Goal: Understand process/instructions: Learn about a topic

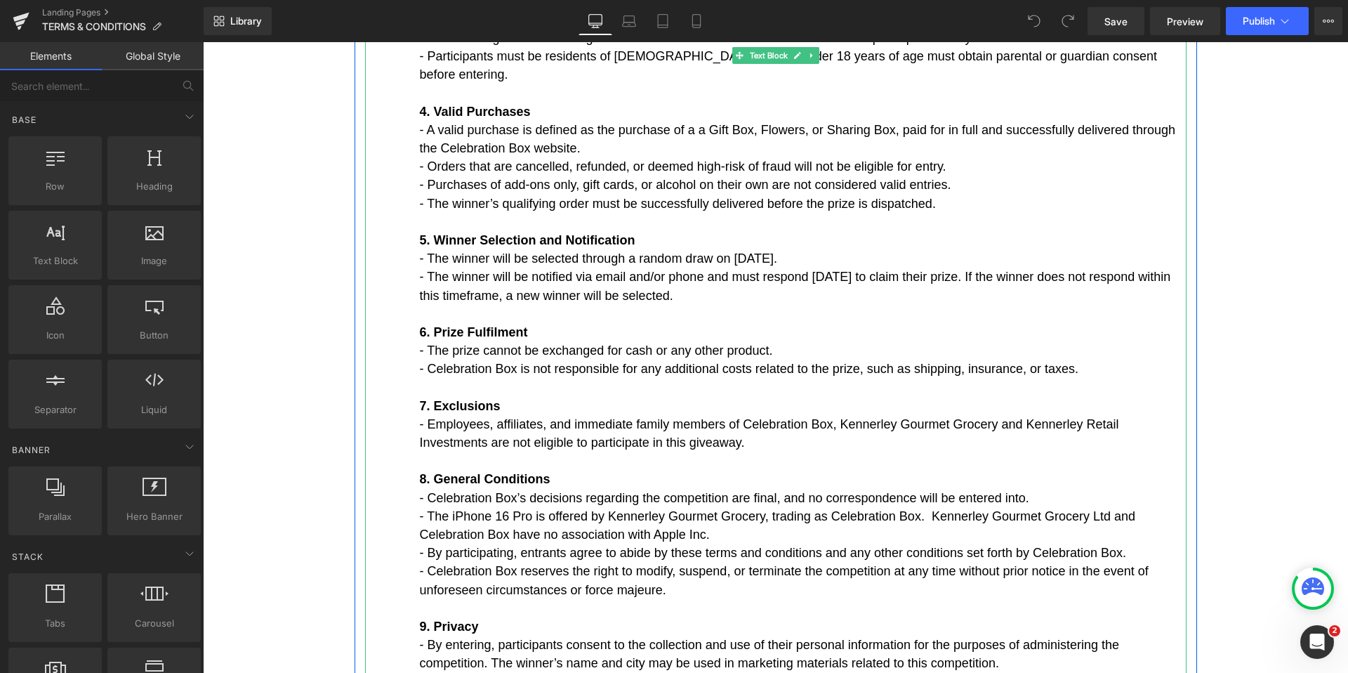
scroll to position [4693, 0]
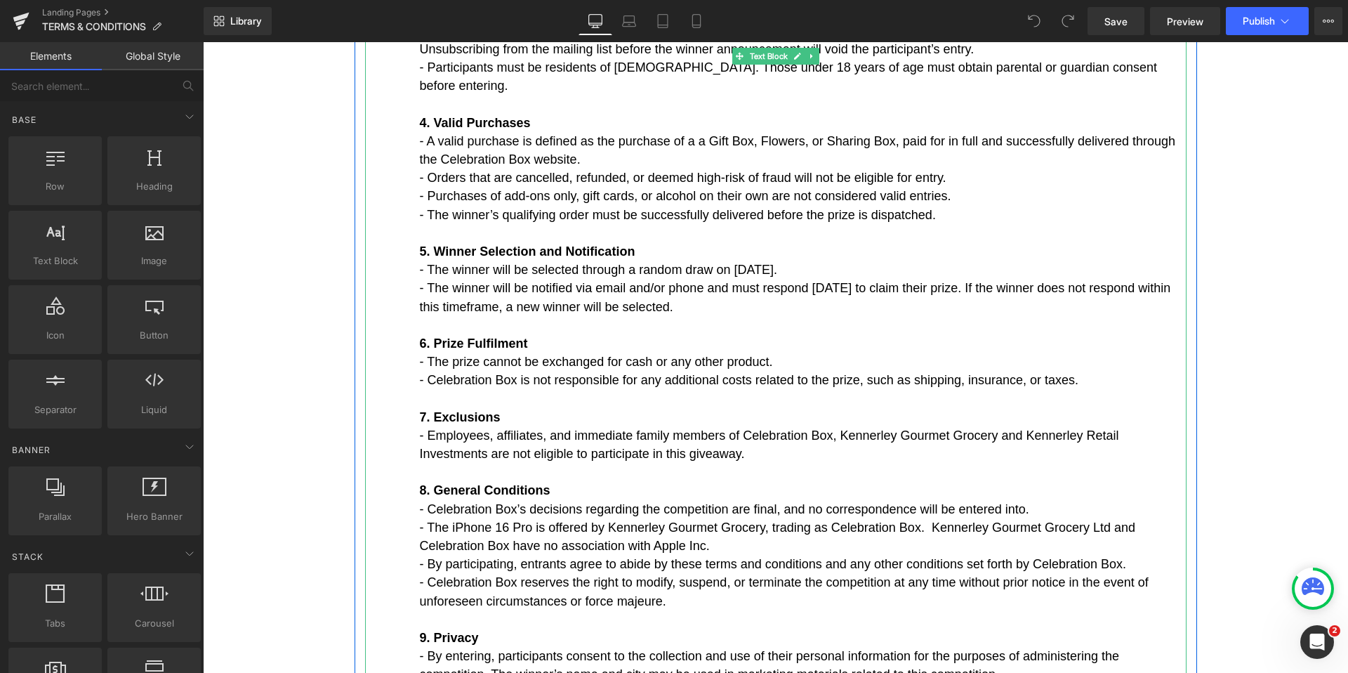
click at [984, 647] on p "- By entering, participants consent to the collection and use of their personal…" at bounding box center [803, 665] width 767 height 37
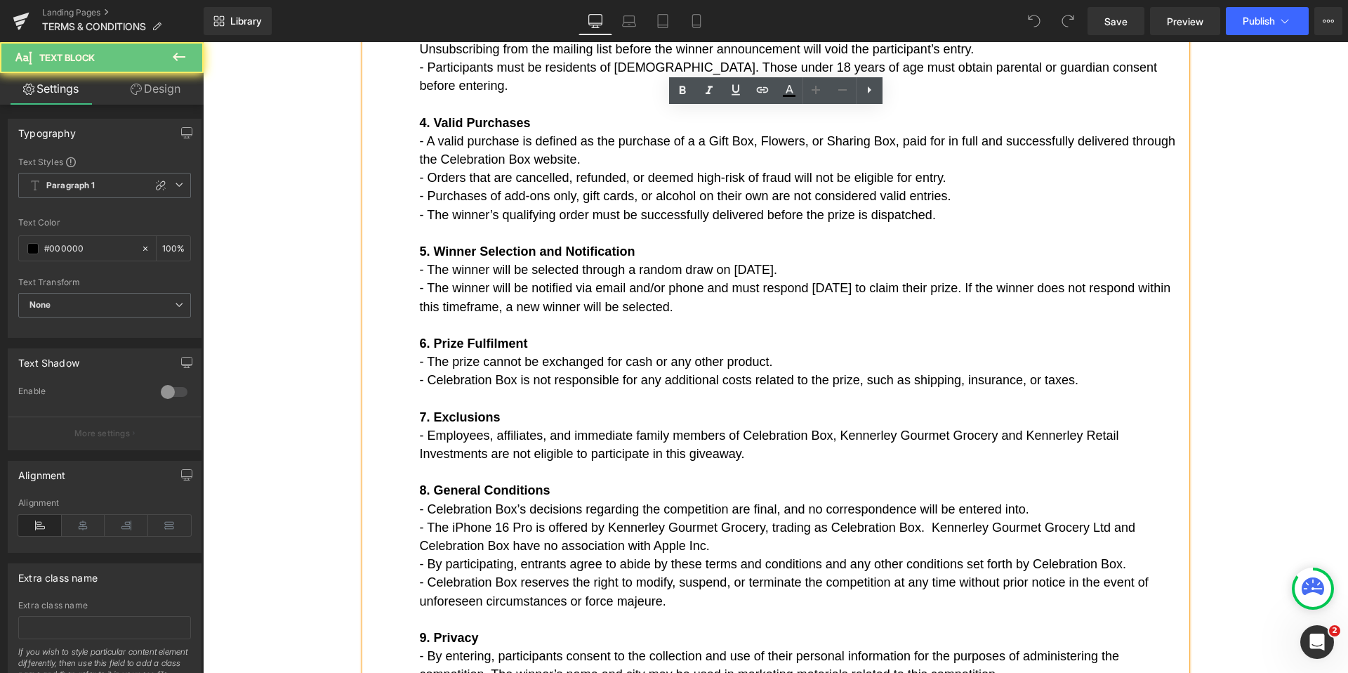
click at [1015, 647] on p "- By entering, participants consent to the collection and use of their personal…" at bounding box center [803, 665] width 767 height 37
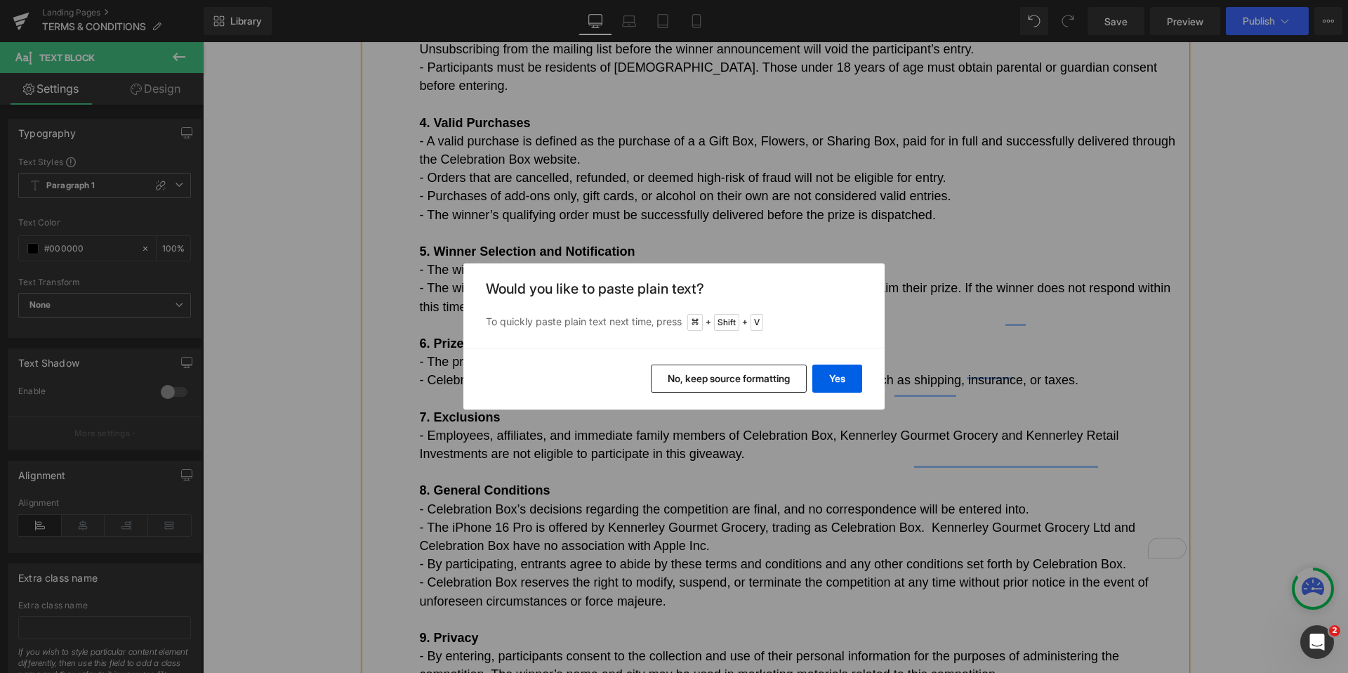
click at [758, 383] on button "No, keep source formatting" at bounding box center [729, 378] width 156 height 28
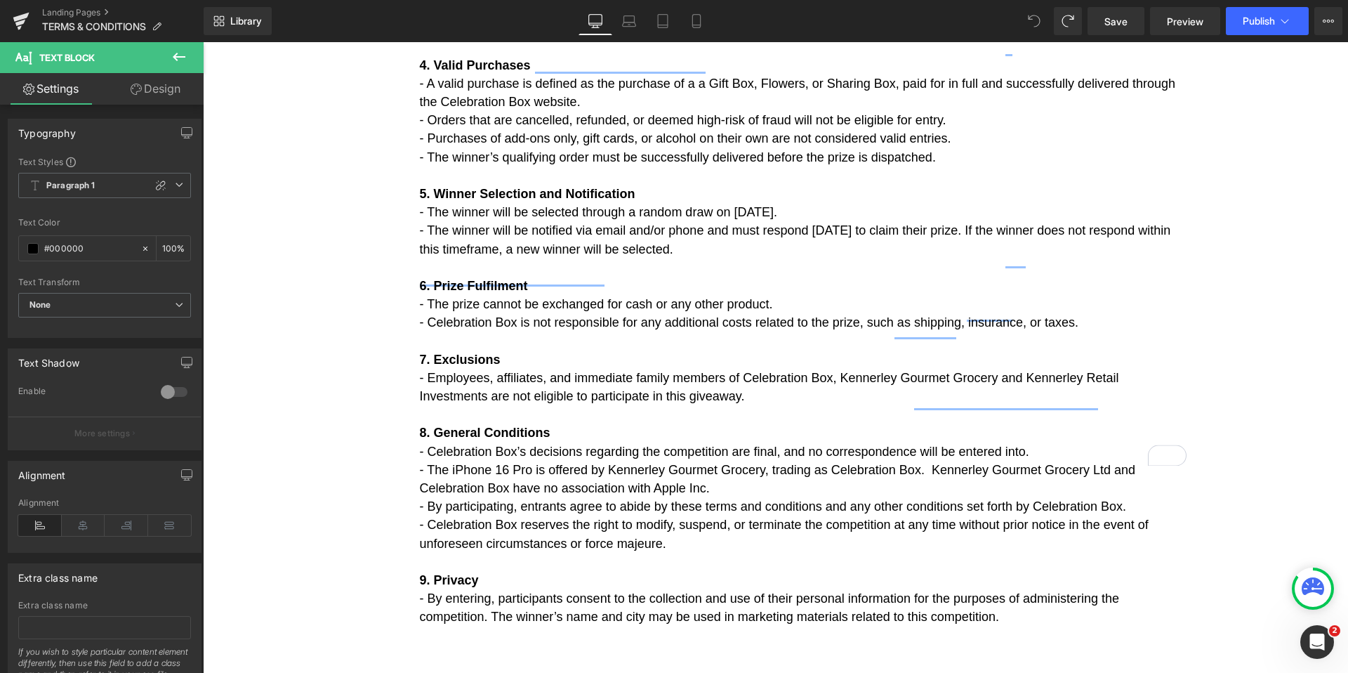
scroll to position [4746, 0]
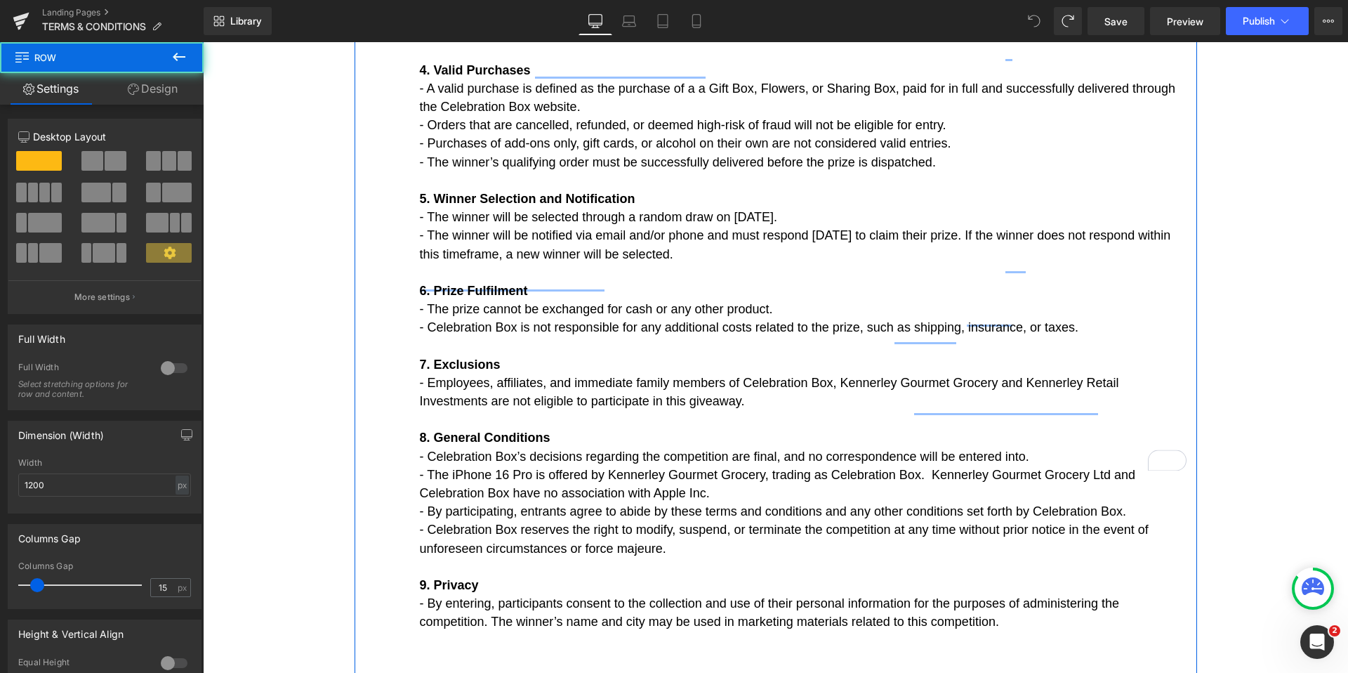
drag, startPoint x: 952, startPoint y: 473, endPoint x: 992, endPoint y: 449, distance: 47.2
click at [952, 671] on div at bounding box center [776, 674] width 843 height 7
click at [1013, 594] on p "- By entering, participants consent to the collection and use of their personal…" at bounding box center [803, 612] width 767 height 37
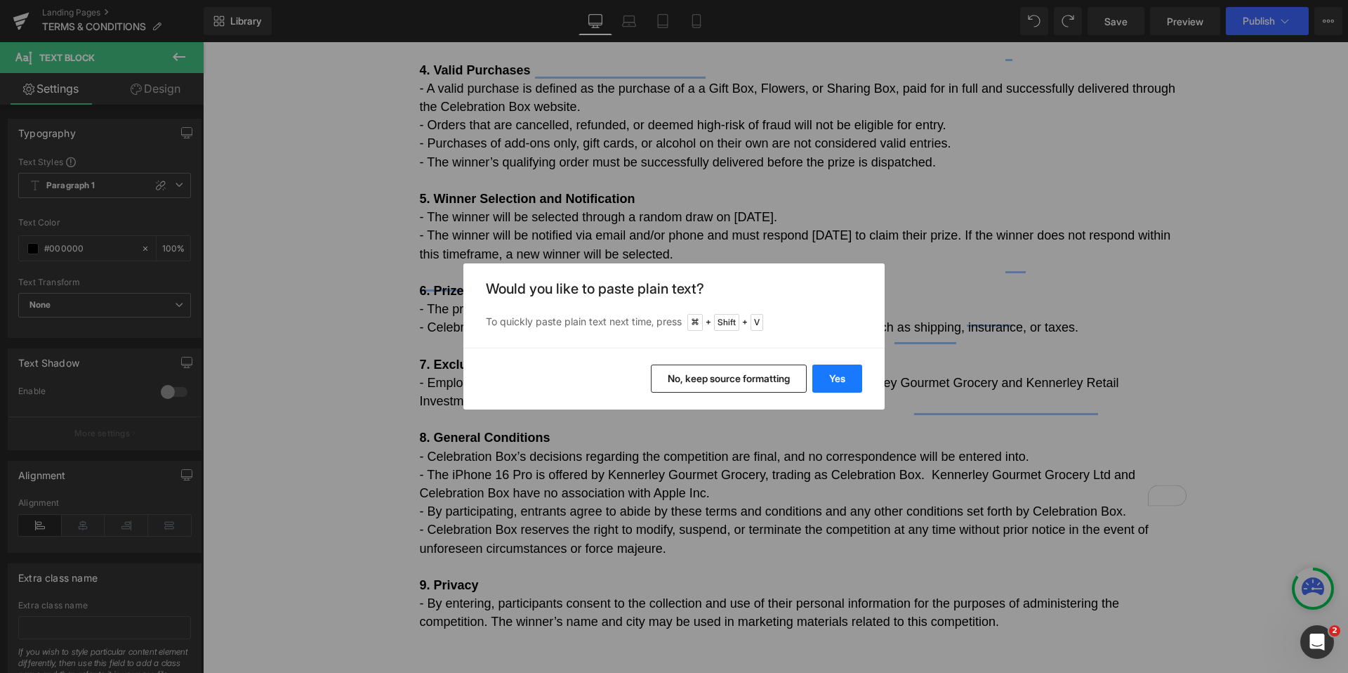
click at [842, 379] on button "Yes" at bounding box center [837, 378] width 50 height 28
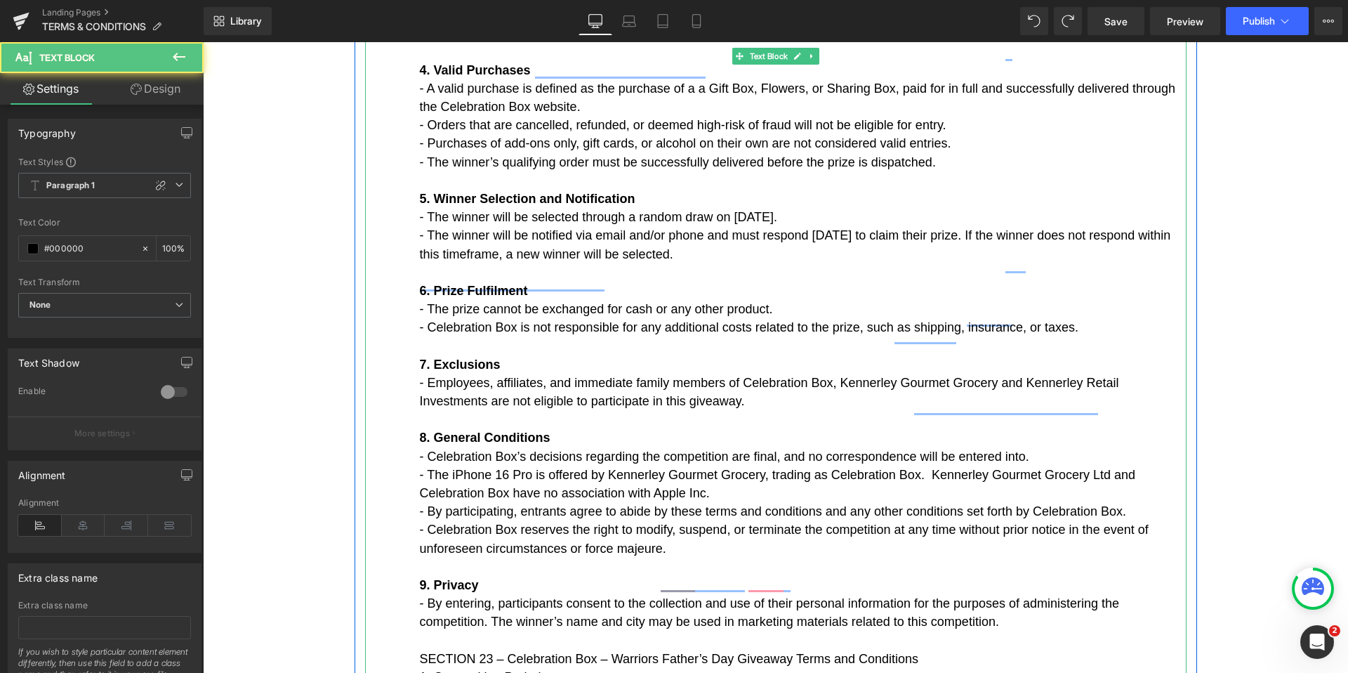
click at [1005, 594] on p "- By entering, participants consent to the collection and use of their personal…" at bounding box center [803, 631] width 767 height 74
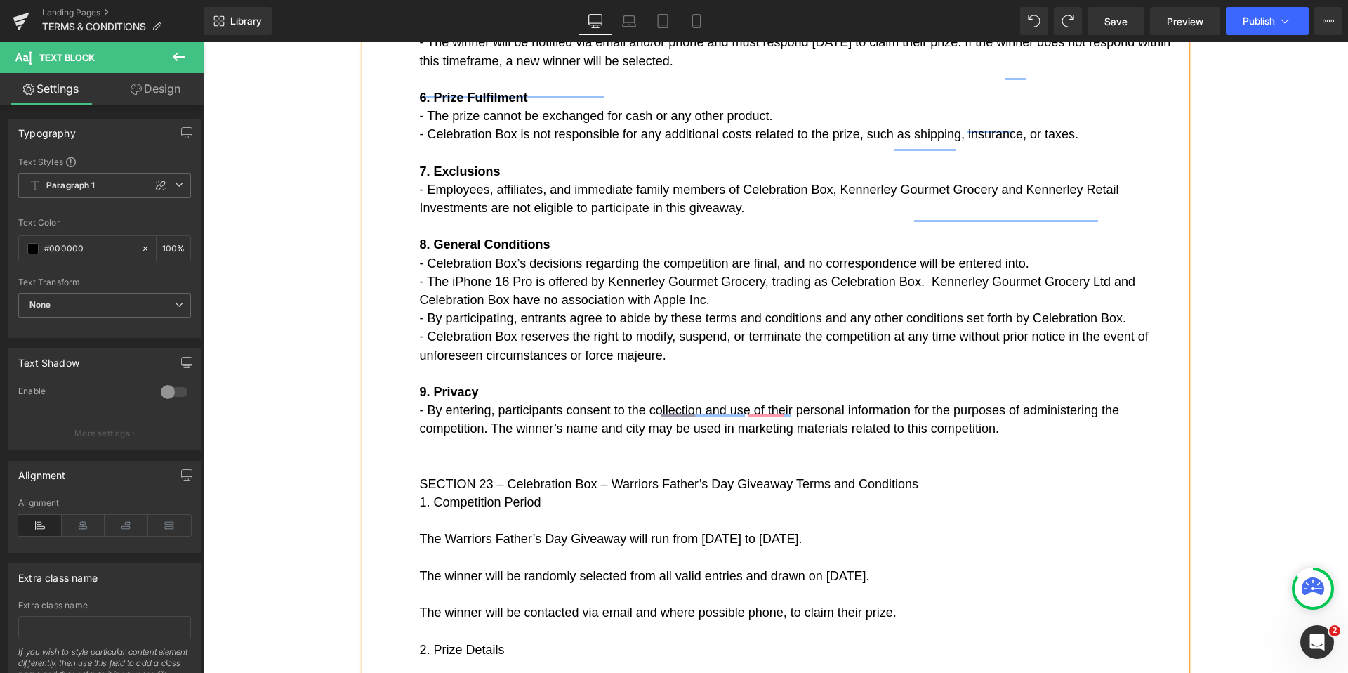
scroll to position [4939, 0]
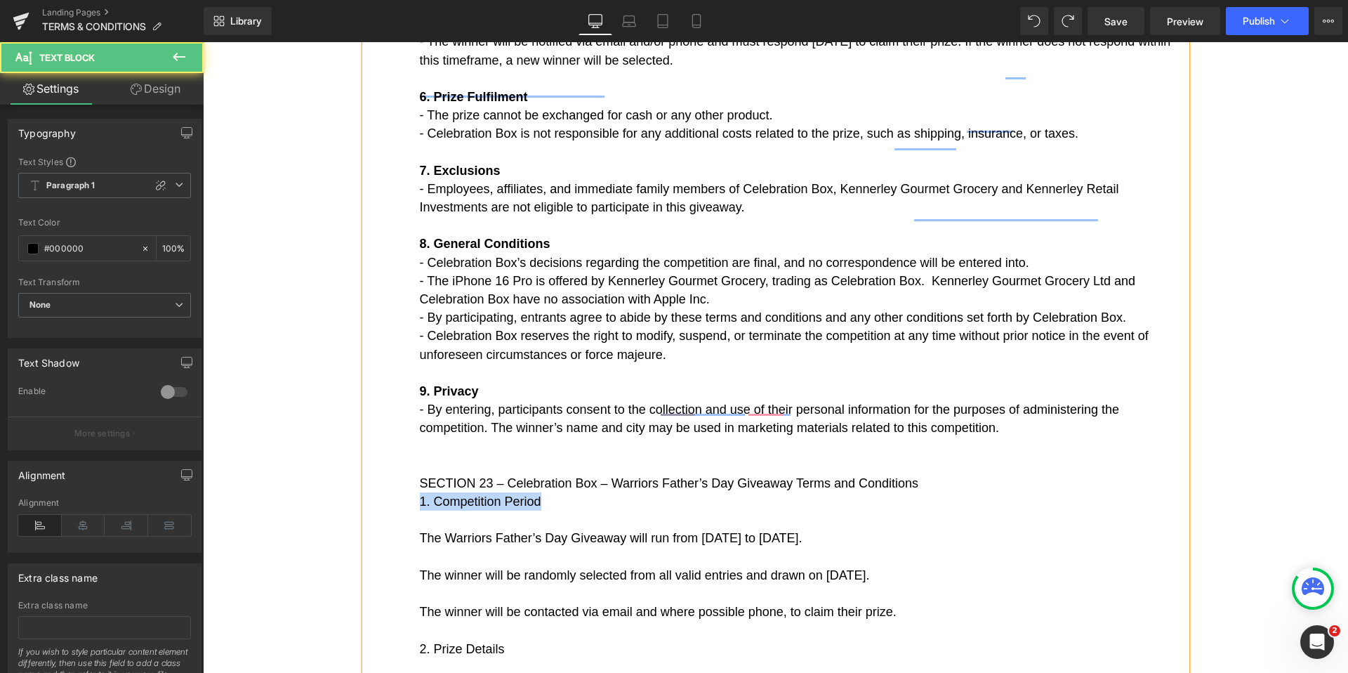
drag, startPoint x: 536, startPoint y: 303, endPoint x: 407, endPoint y: 301, distance: 128.5
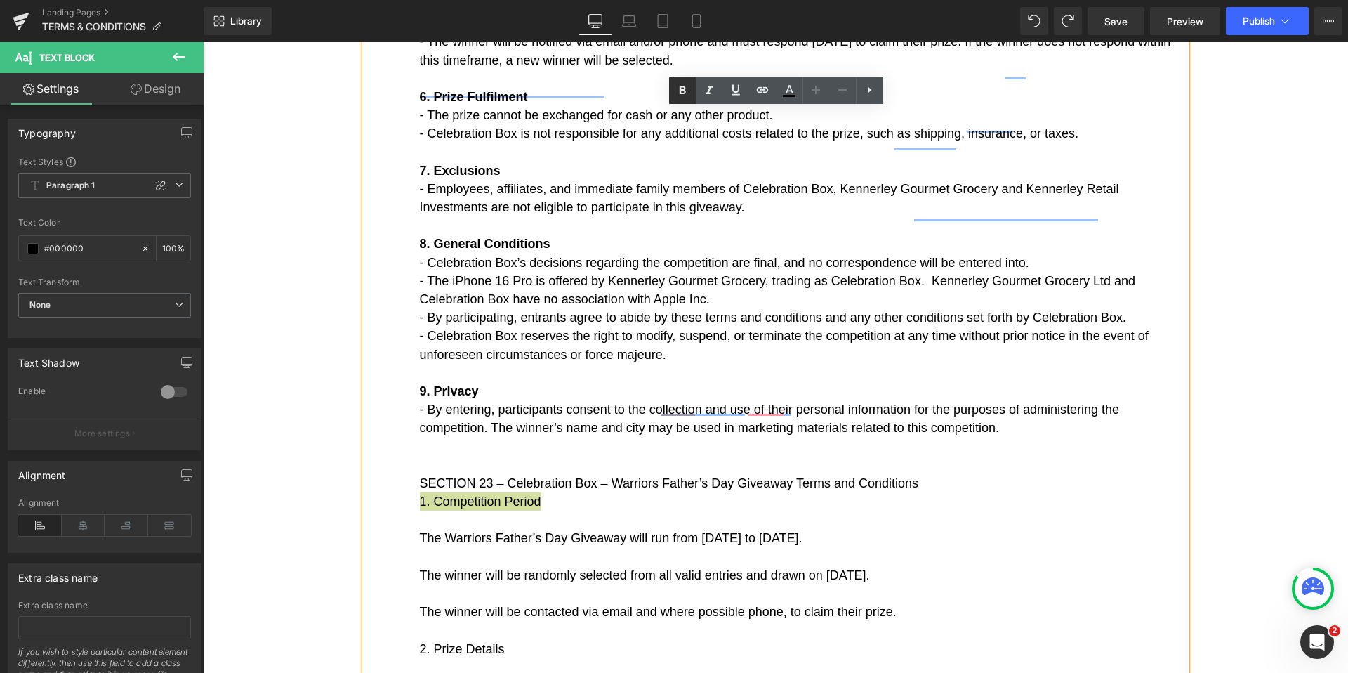
click at [687, 88] on icon at bounding box center [682, 90] width 17 height 17
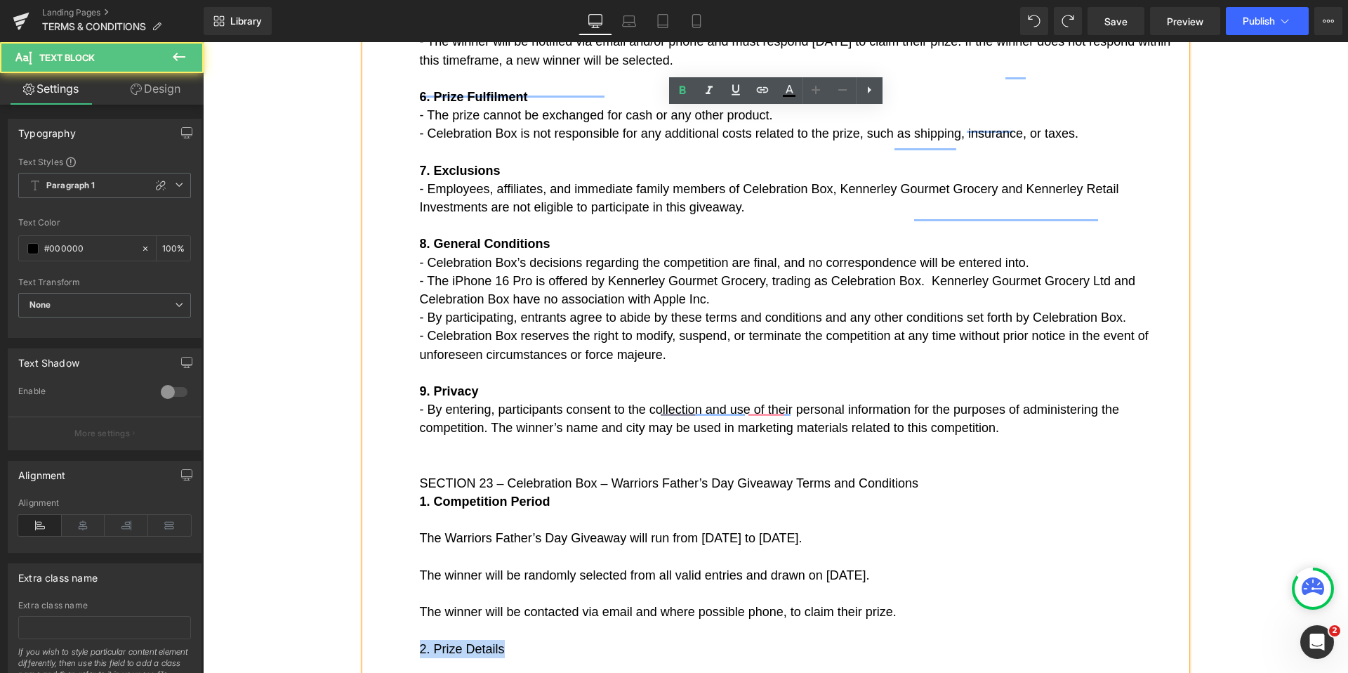
drag, startPoint x: 516, startPoint y: 444, endPoint x: 396, endPoint y: 441, distance: 120.1
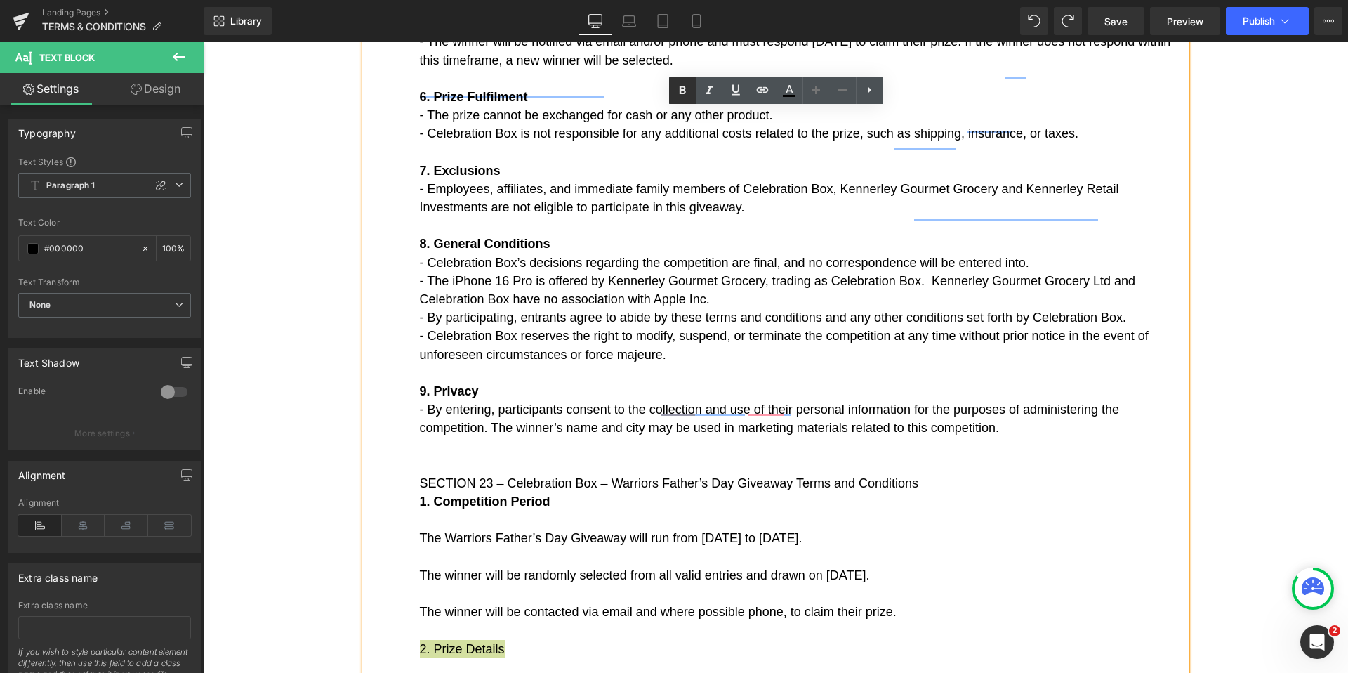
drag, startPoint x: 676, startPoint y: 95, endPoint x: 459, endPoint y: 140, distance: 221.7
click at [676, 95] on icon at bounding box center [682, 90] width 17 height 17
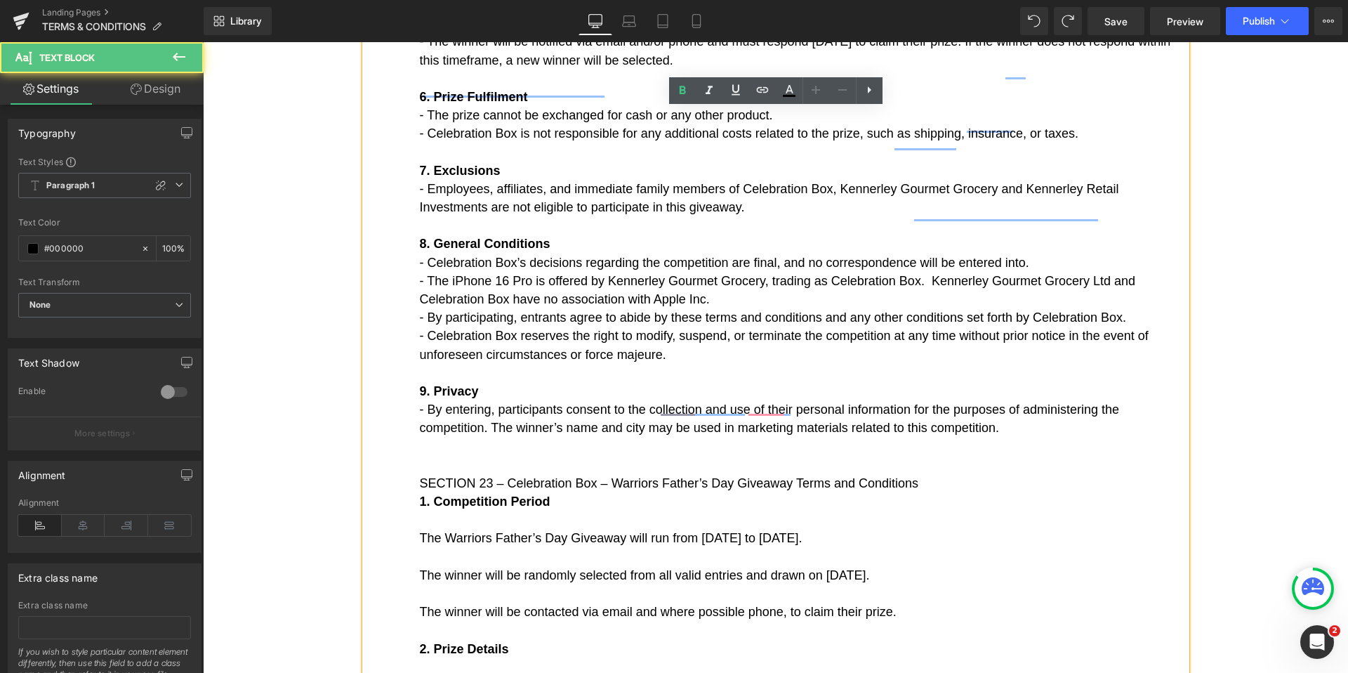
click at [923, 400] on p "- By entering, participants consent to the collection and use of their personal…" at bounding box center [803, 446] width 767 height 92
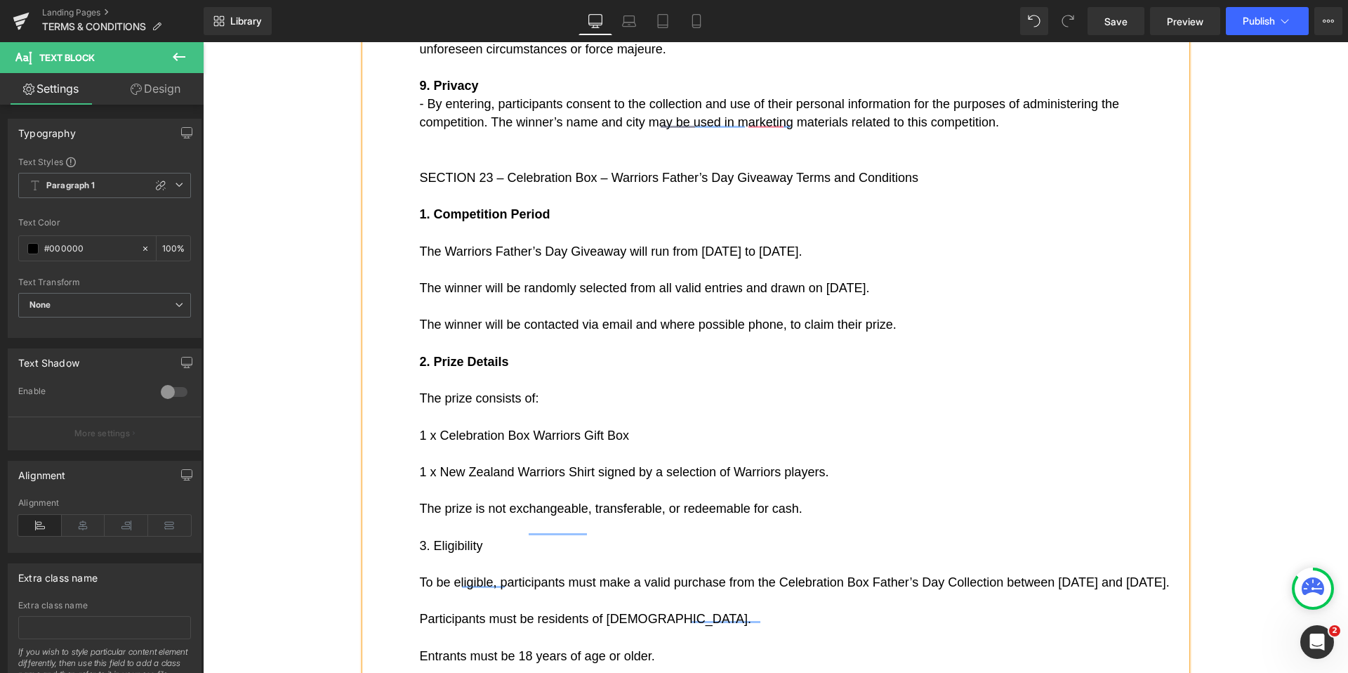
scroll to position [5267, 0]
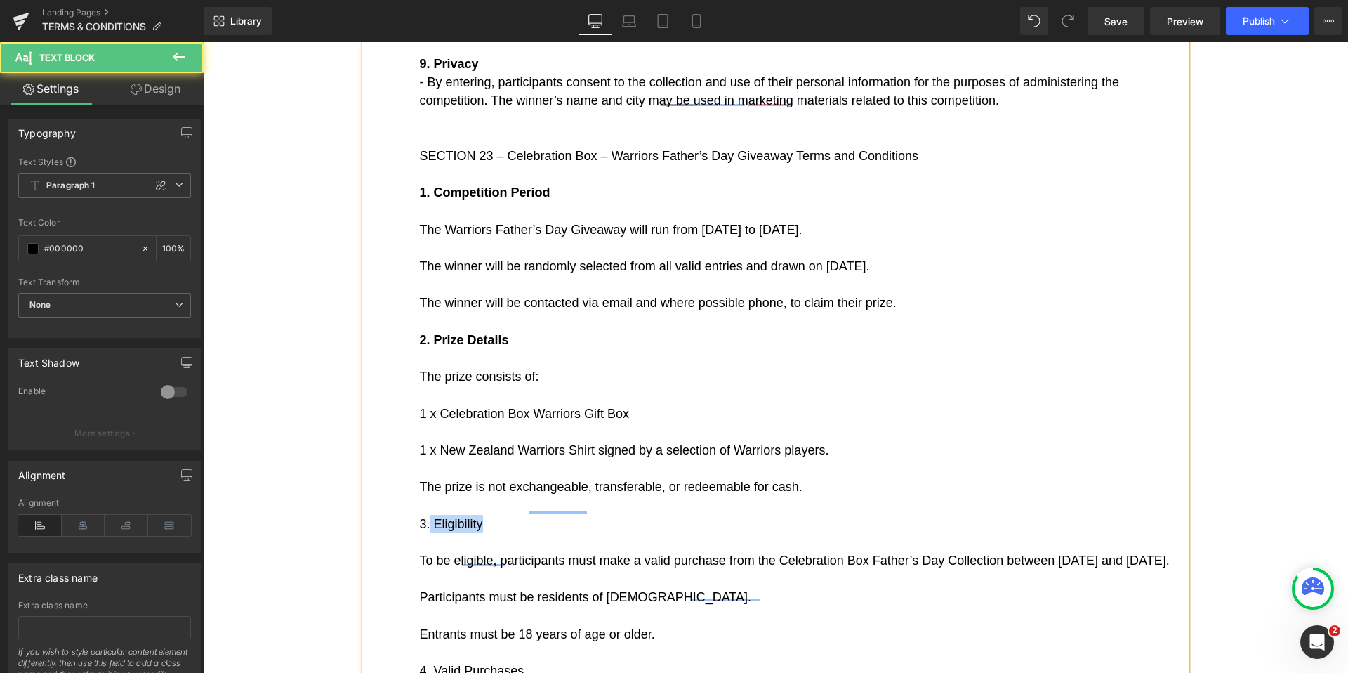
drag, startPoint x: 489, startPoint y: 312, endPoint x: 430, endPoint y: 306, distance: 60.0
click at [430, 515] on p "3. Eligibility" at bounding box center [803, 524] width 767 height 18
click at [478, 517] on span "3. Eligibility" at bounding box center [451, 524] width 63 height 14
drag, startPoint x: 489, startPoint y: 307, endPoint x: 416, endPoint y: 308, distance: 73.0
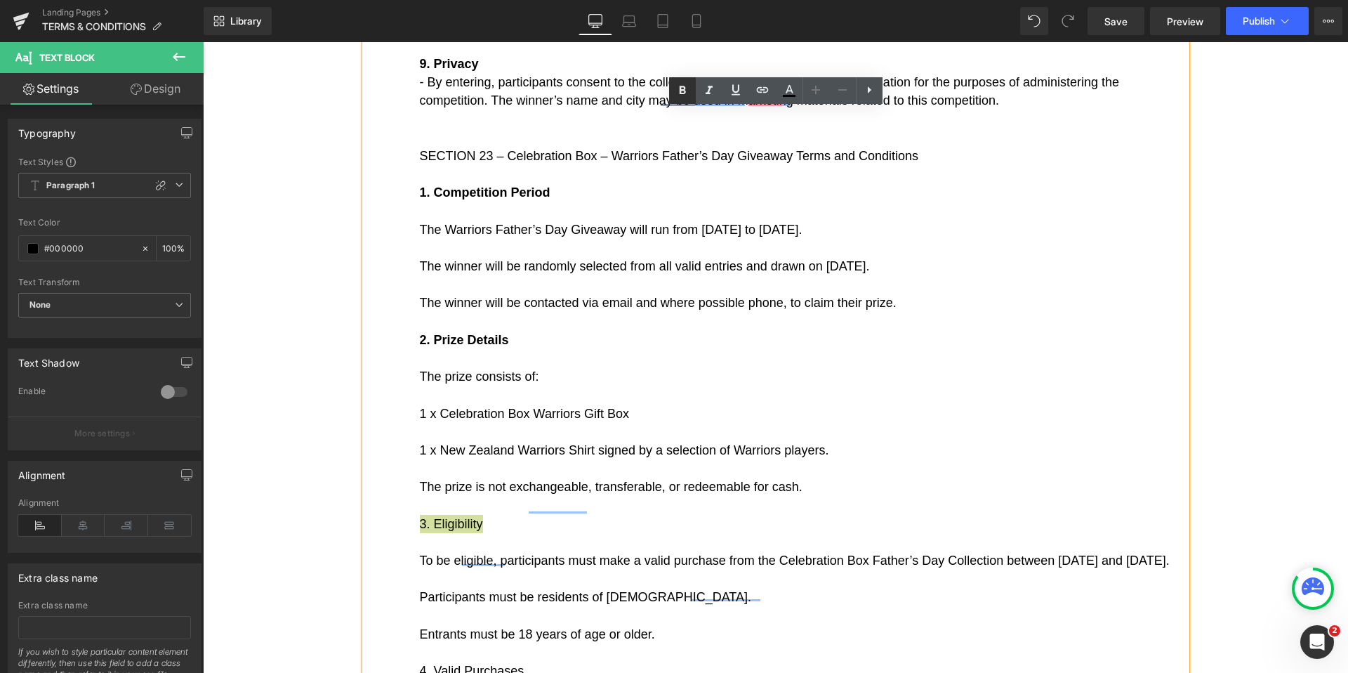
click at [682, 91] on icon at bounding box center [682, 90] width 17 height 17
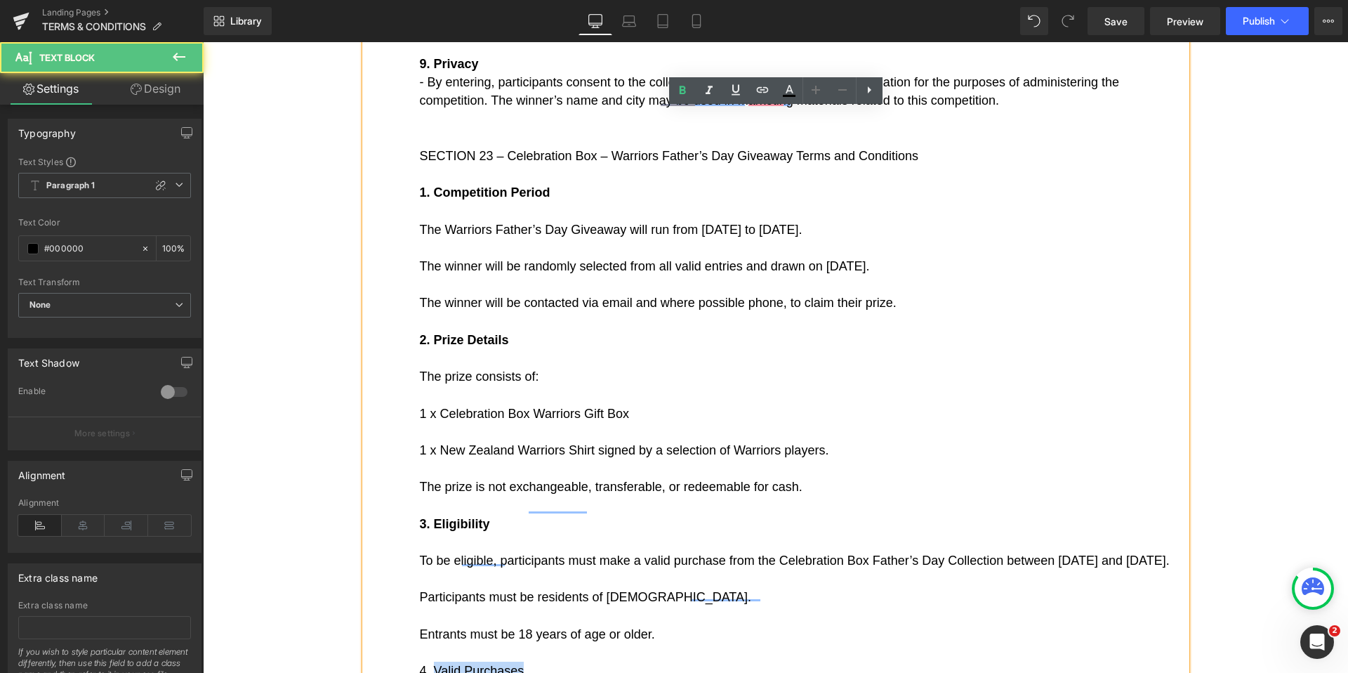
drag, startPoint x: 534, startPoint y: 468, endPoint x: 433, endPoint y: 473, distance: 101.9
click at [433, 661] on p "4. Valid Purchases" at bounding box center [803, 670] width 767 height 18
drag, startPoint x: 419, startPoint y: 470, endPoint x: 529, endPoint y: 467, distance: 109.6
click at [529, 661] on p "4. Valid Purchases" at bounding box center [803, 670] width 767 height 18
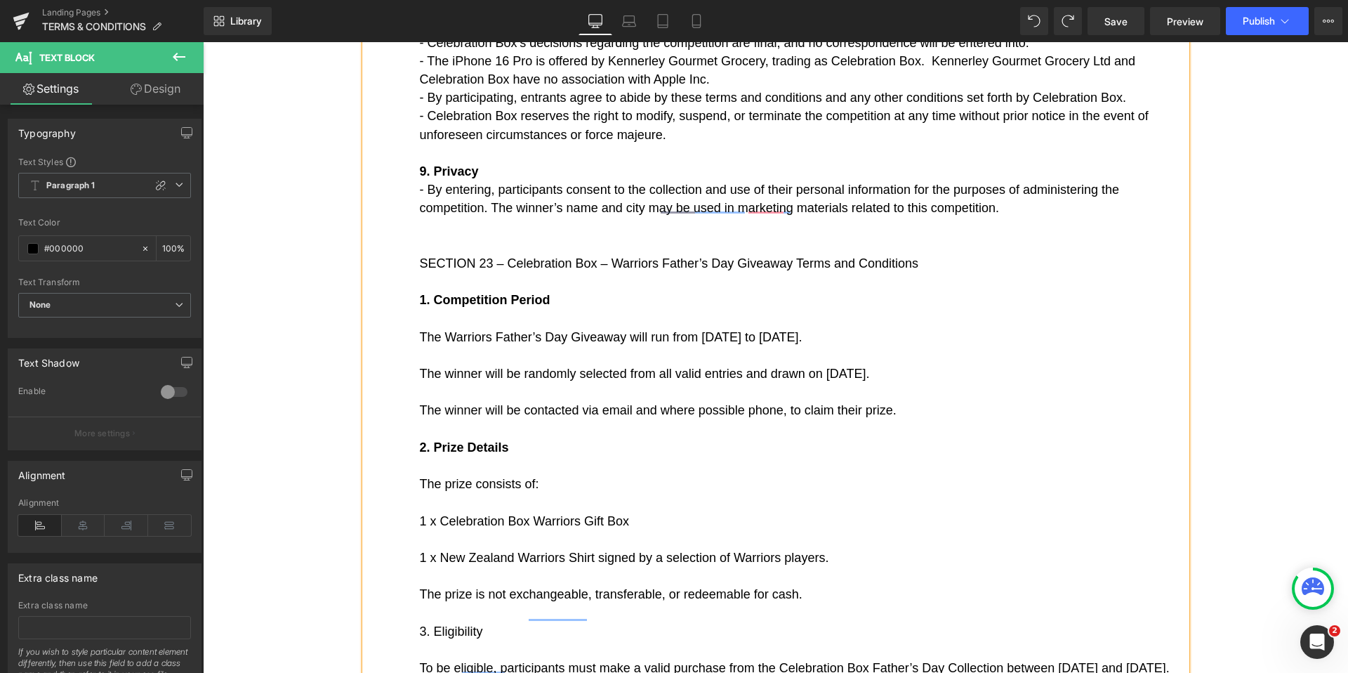
scroll to position [5154, 0]
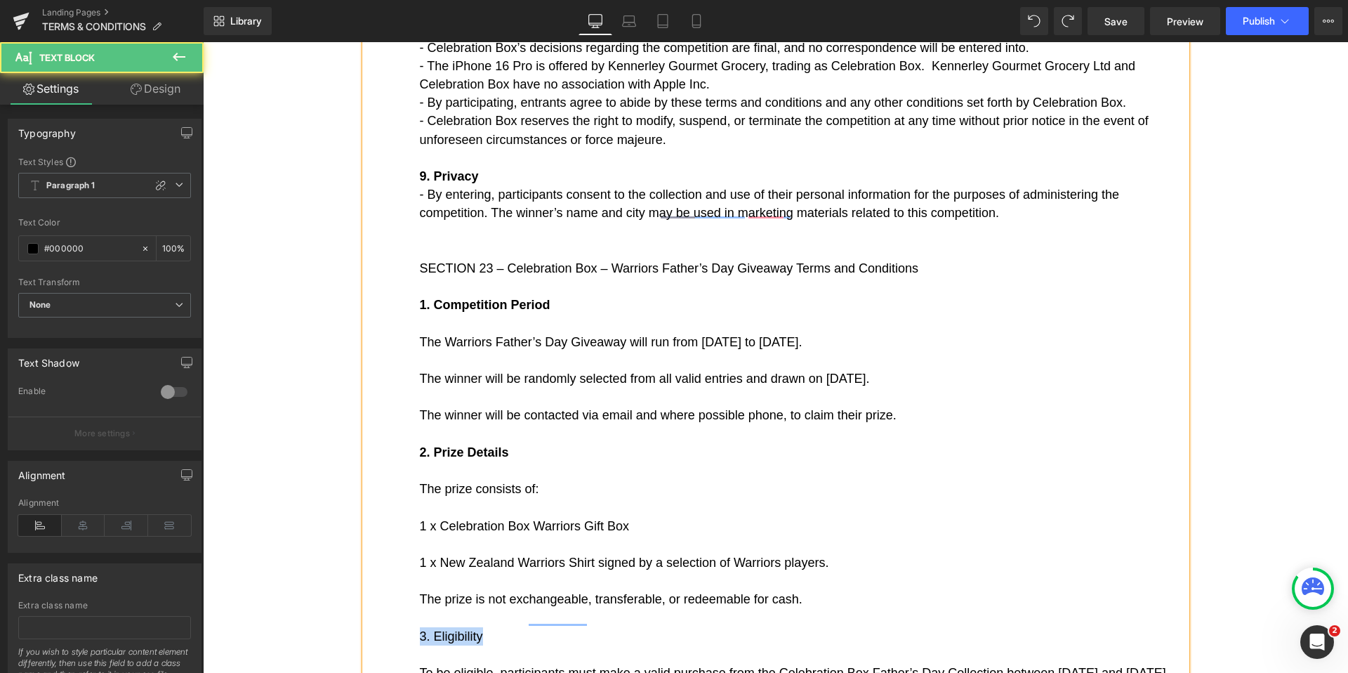
drag, startPoint x: 490, startPoint y: 423, endPoint x: 415, endPoint y: 423, distance: 75.1
click at [468, 608] on p "To enrich screen reader interactions, please activate Accessibility in Grammarl…" at bounding box center [803, 617] width 767 height 18
drag, startPoint x: 477, startPoint y: 420, endPoint x: 419, endPoint y: 422, distance: 58.3
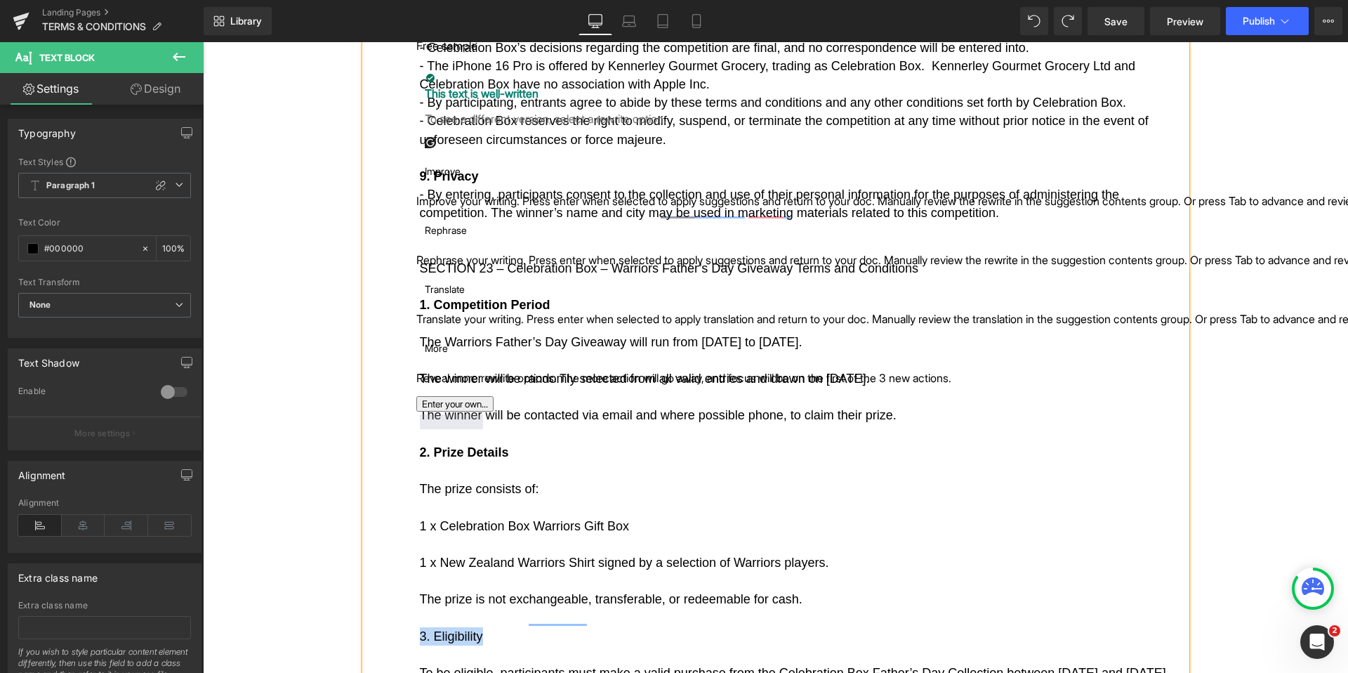
click at [496, 627] on p "3. Eligibility" at bounding box center [803, 636] width 767 height 18
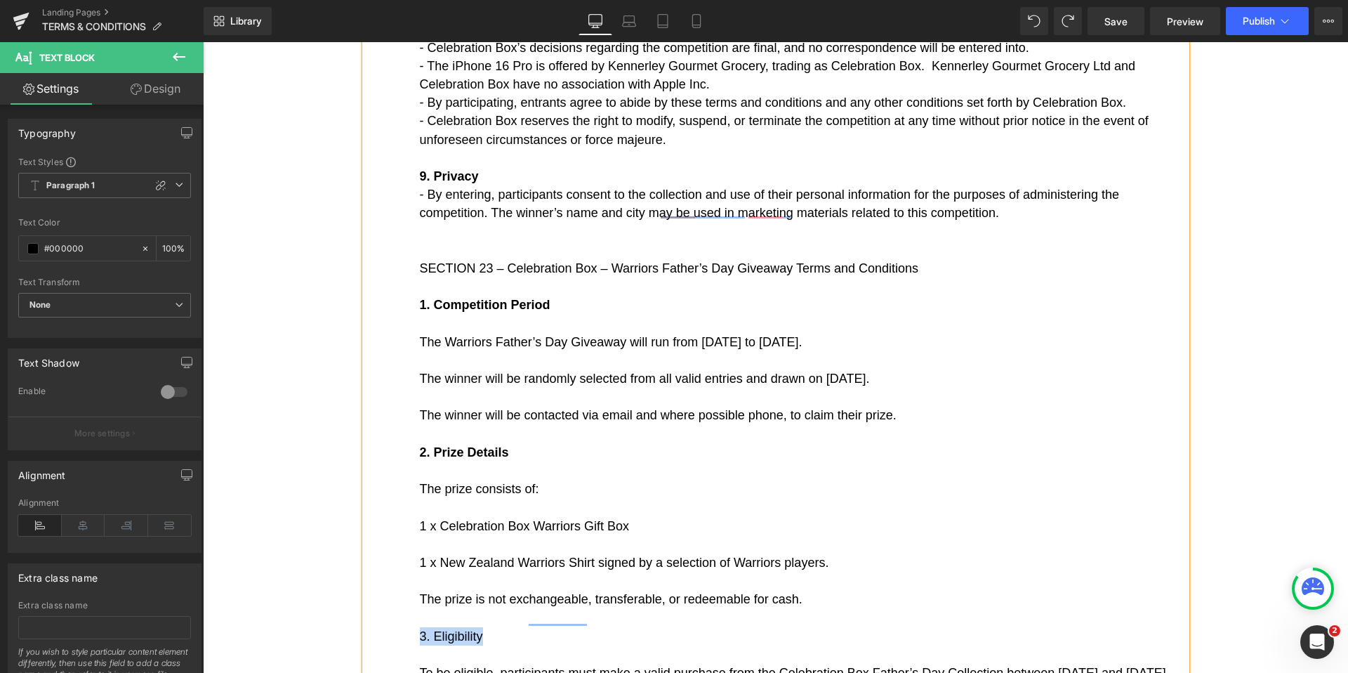
drag, startPoint x: 484, startPoint y: 423, endPoint x: 418, endPoint y: 426, distance: 66.0
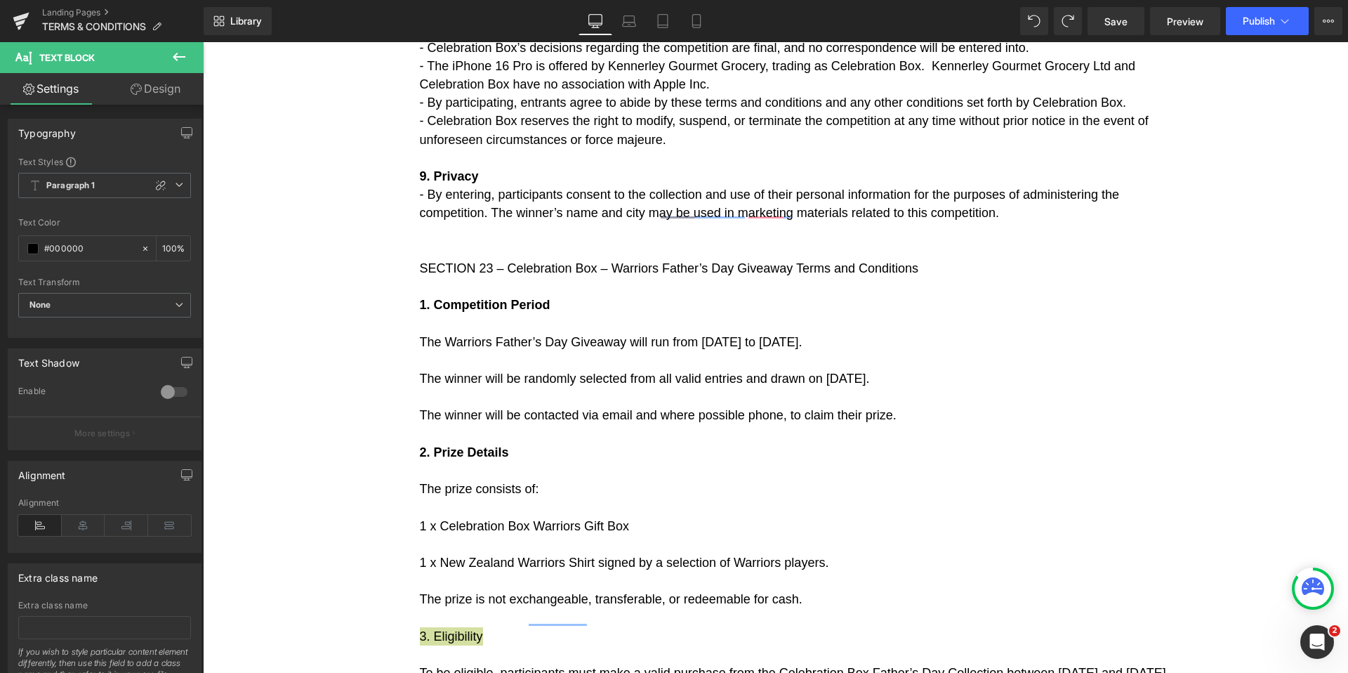
click at [177, 58] on icon at bounding box center [179, 56] width 17 height 17
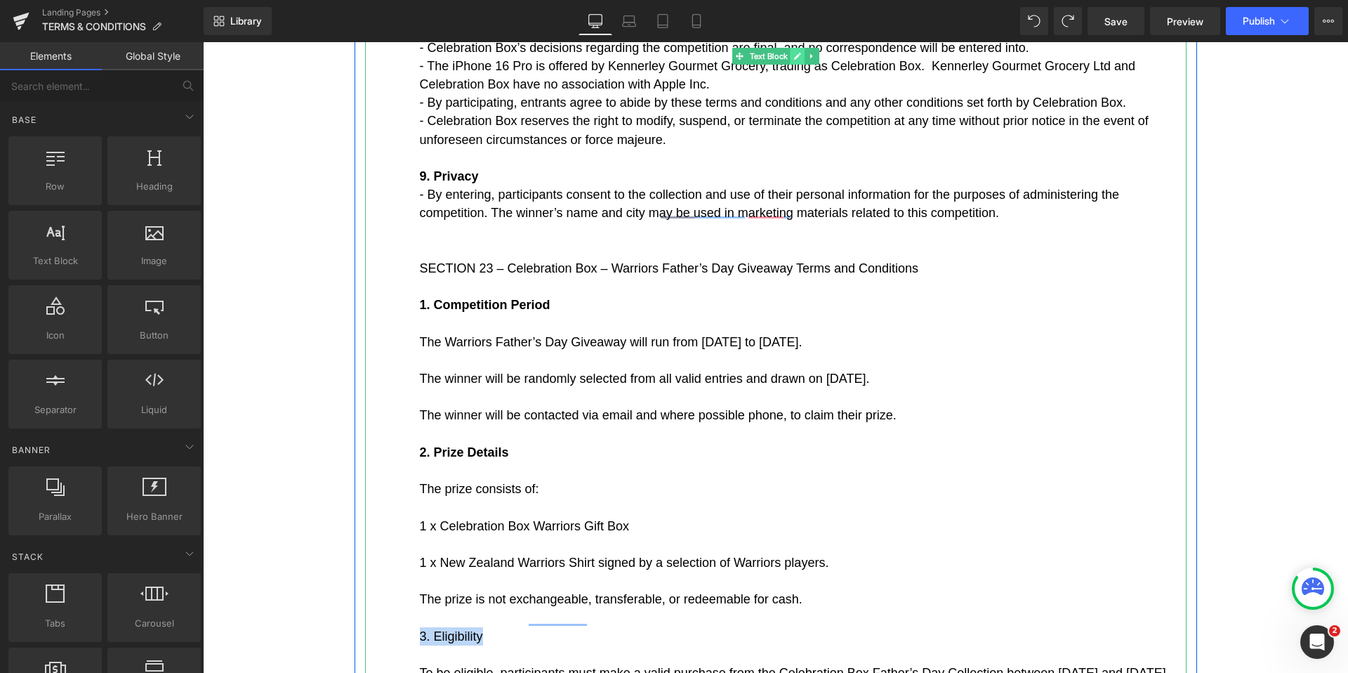
click at [799, 55] on icon at bounding box center [797, 56] width 7 height 7
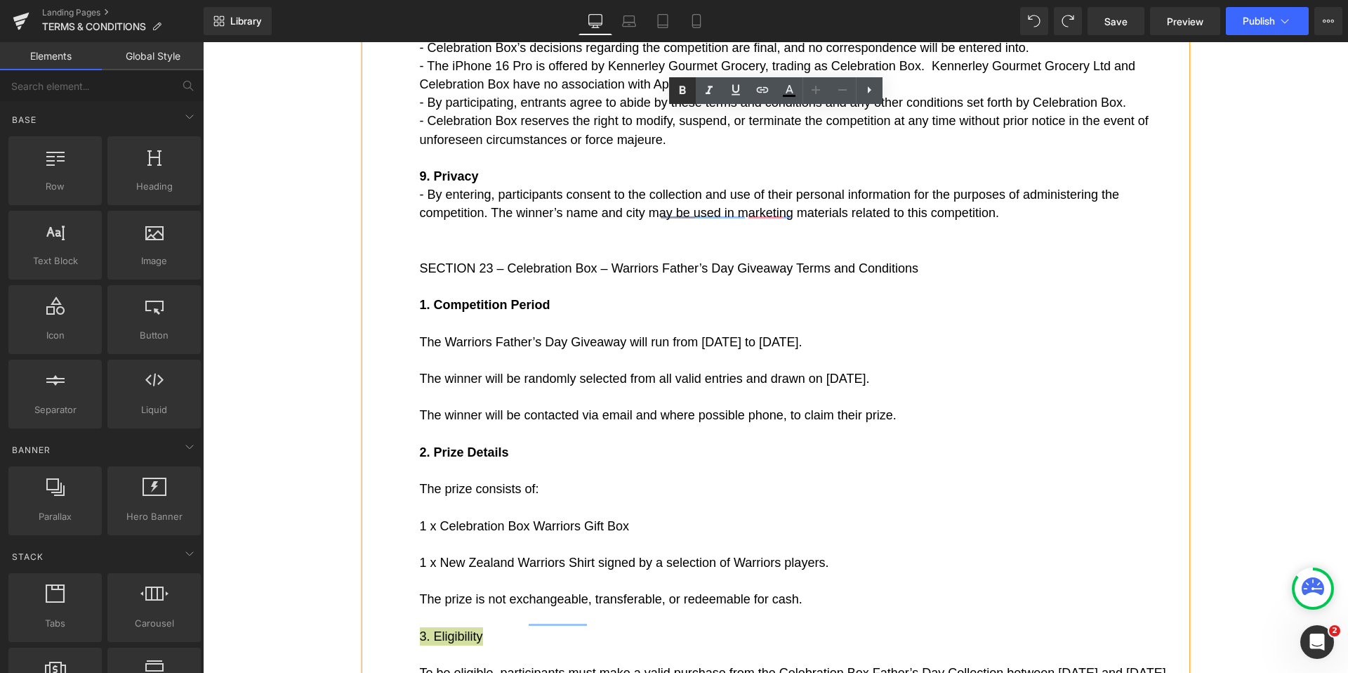
click at [687, 89] on icon at bounding box center [682, 90] width 17 height 17
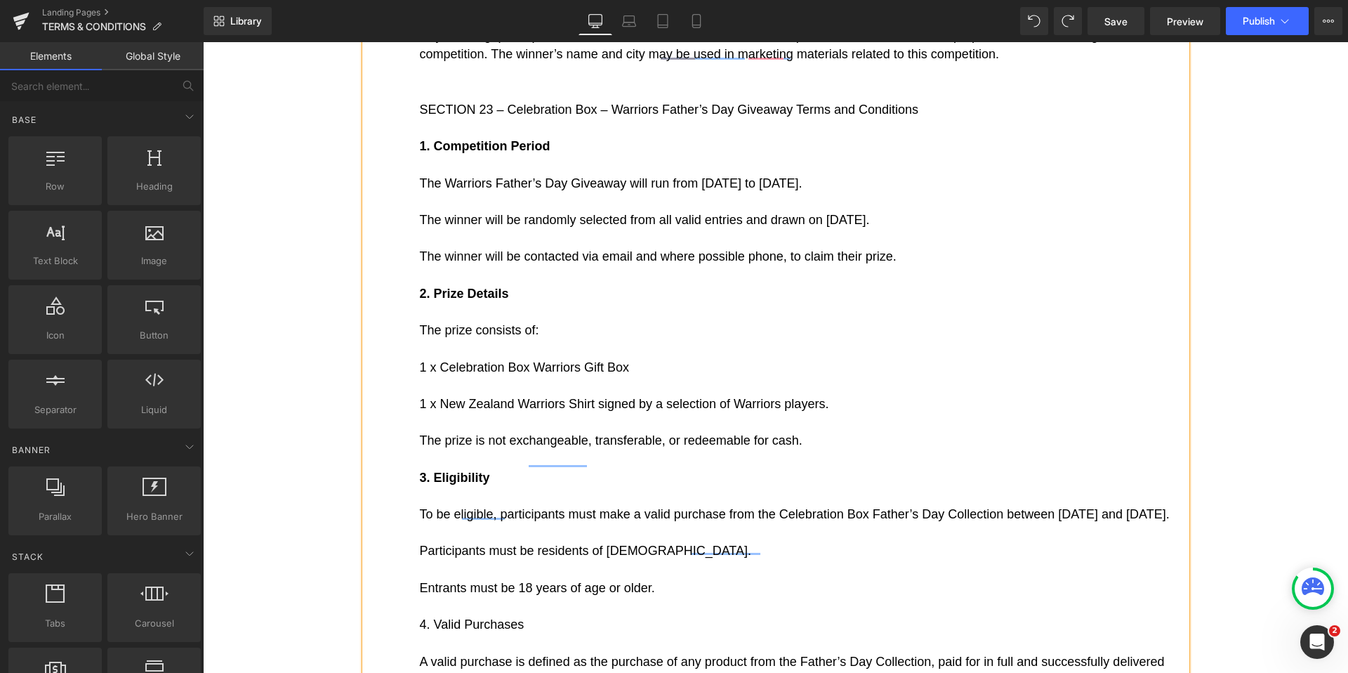
scroll to position [5323, 0]
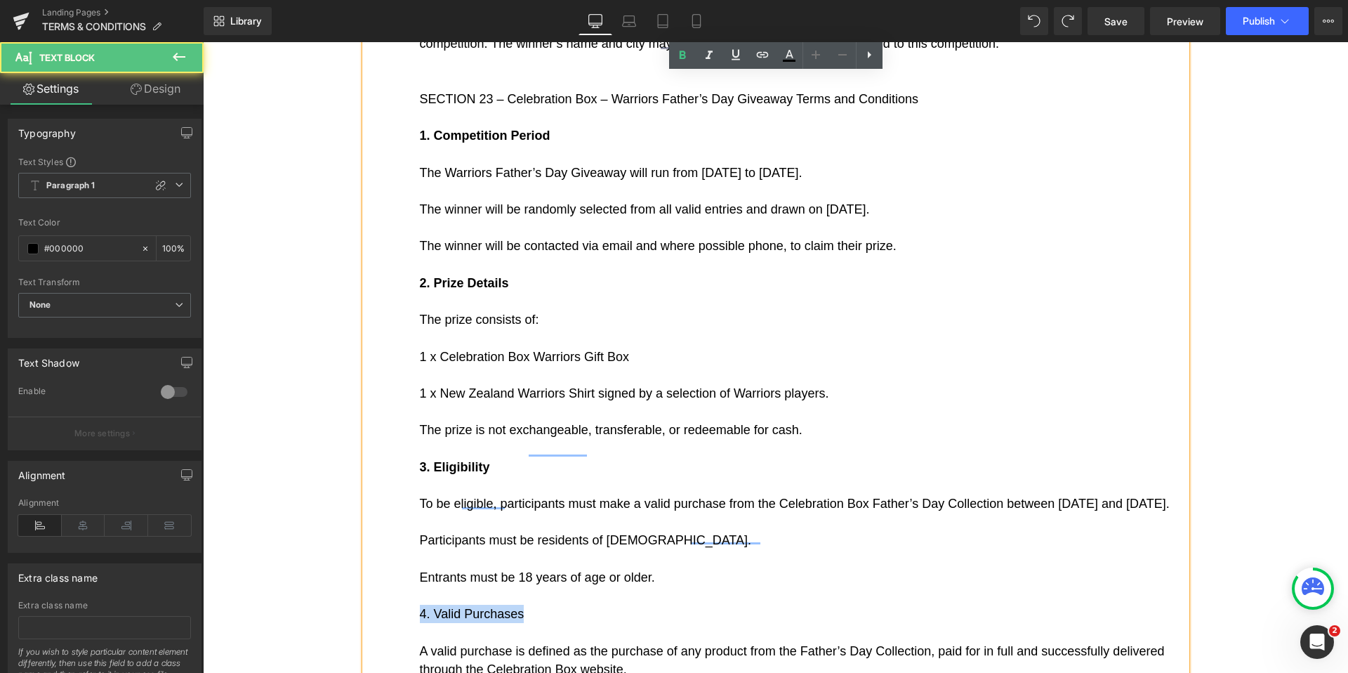
drag, startPoint x: 524, startPoint y: 412, endPoint x: 423, endPoint y: 411, distance: 100.4
click at [423, 605] on p "4. Valid Purchases" at bounding box center [803, 614] width 767 height 18
click at [512, 607] on span "4. Valid Purchases" at bounding box center [472, 614] width 105 height 14
drag, startPoint x: 525, startPoint y: 412, endPoint x: 419, endPoint y: 410, distance: 106.1
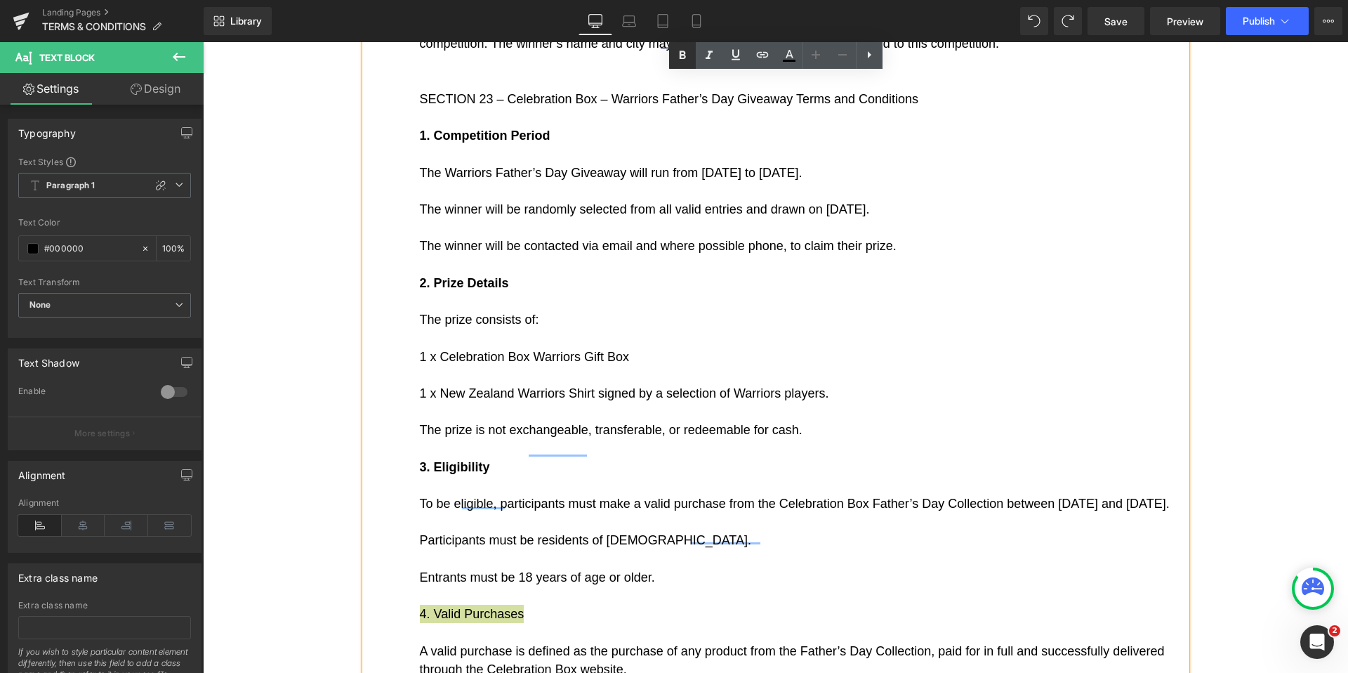
click at [678, 52] on icon at bounding box center [682, 55] width 17 height 17
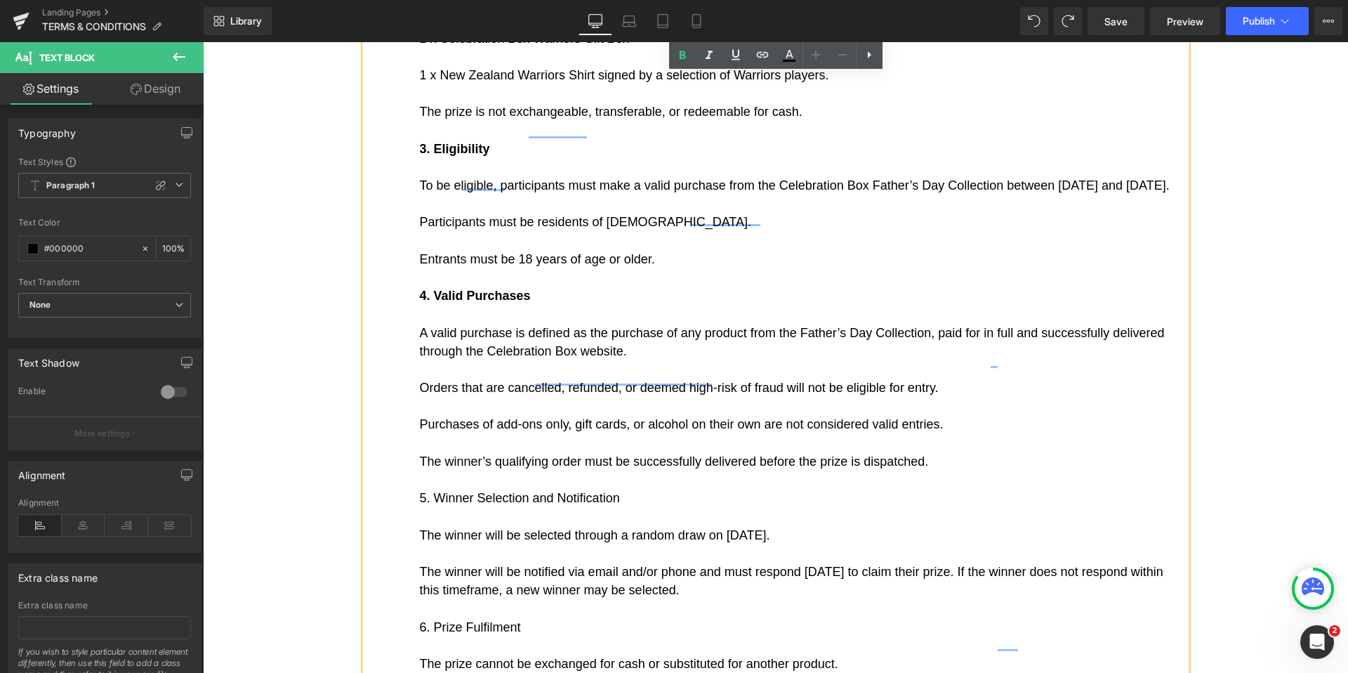
scroll to position [5651, 0]
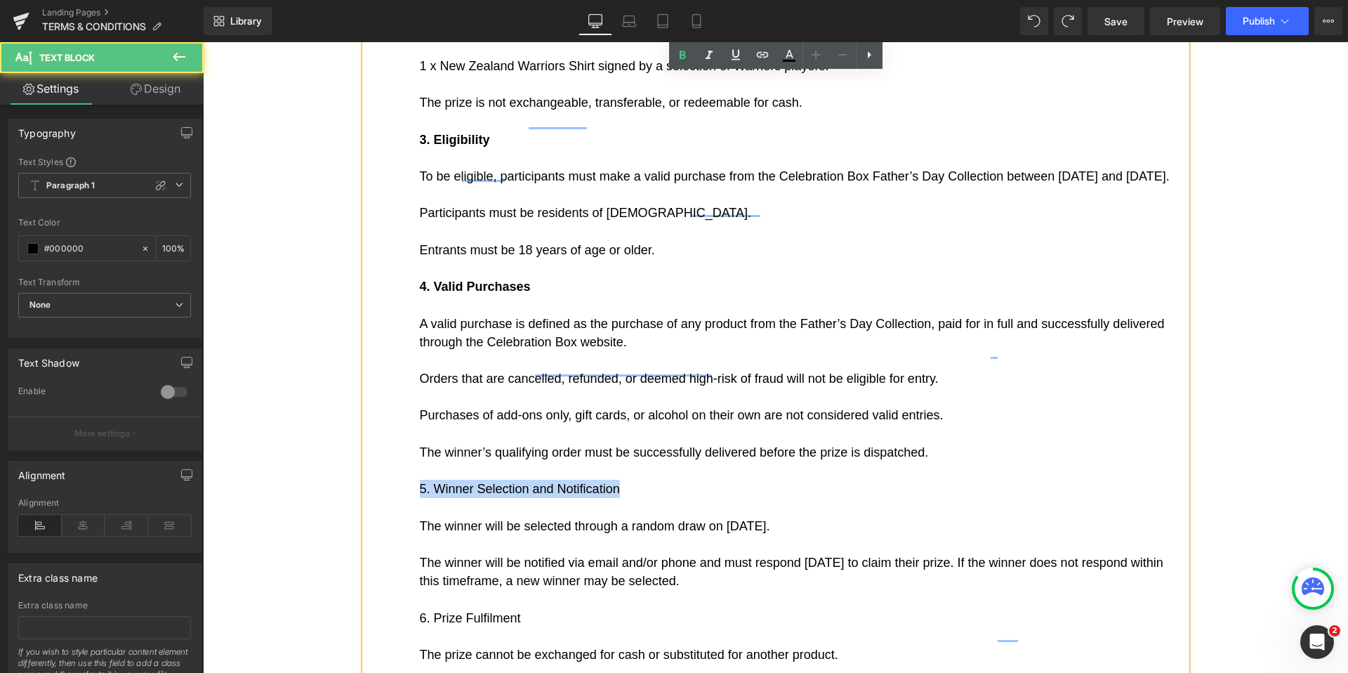
drag, startPoint x: 621, startPoint y: 280, endPoint x: 421, endPoint y: 280, distance: 200.1
click at [421, 480] on p "5. Winner Selection and Notification" at bounding box center [803, 489] width 767 height 18
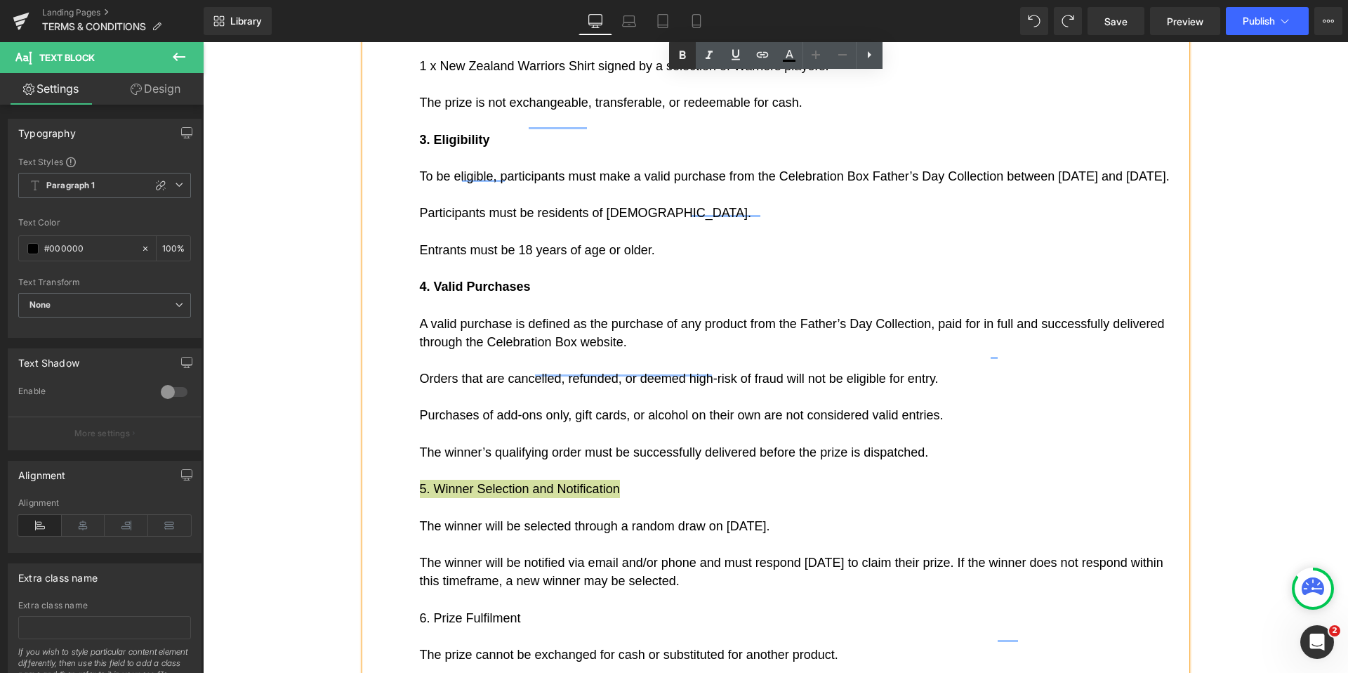
click at [678, 59] on icon at bounding box center [682, 55] width 17 height 17
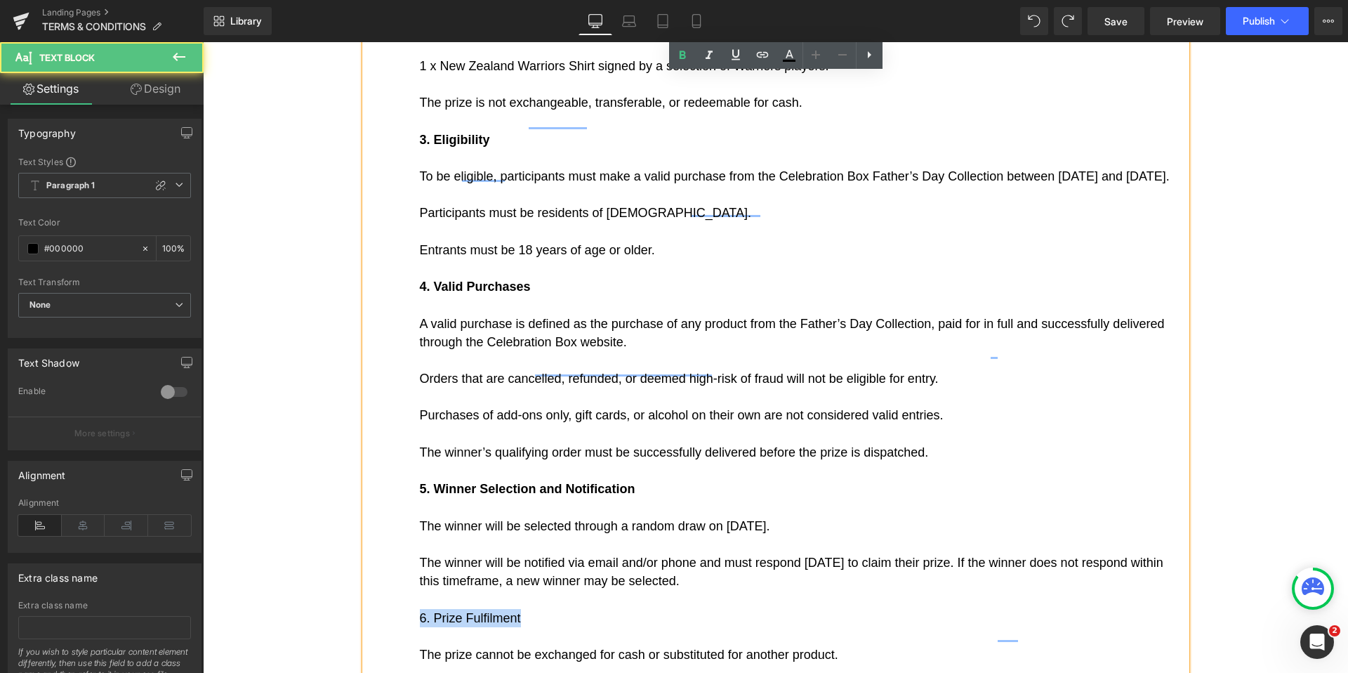
drag, startPoint x: 419, startPoint y: 405, endPoint x: 653, endPoint y: 207, distance: 307.0
click at [520, 609] on p "6. Prize Fulfilment" at bounding box center [803, 618] width 767 height 18
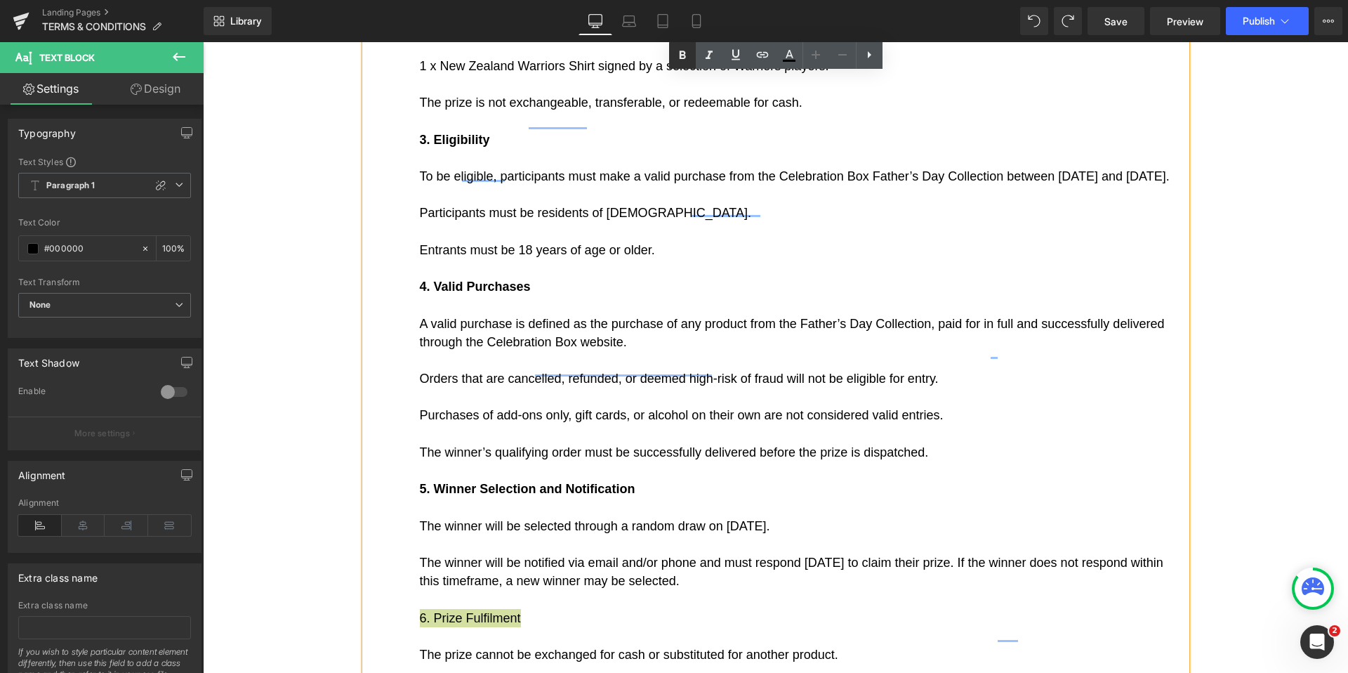
click at [683, 58] on icon at bounding box center [682, 55] width 6 height 8
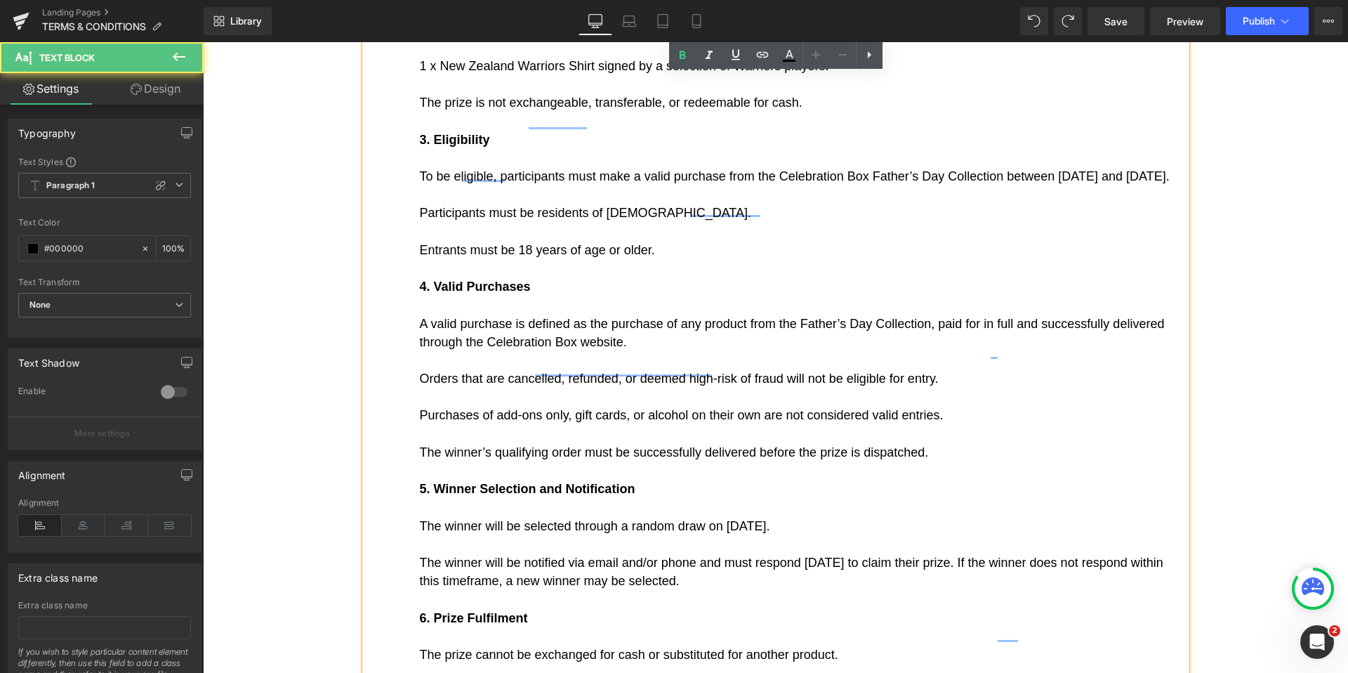
drag, startPoint x: 422, startPoint y: 510, endPoint x: 494, endPoint y: 507, distance: 72.4
click at [685, 55] on icon at bounding box center [682, 55] width 6 height 8
drag, startPoint x: 420, startPoint y: 595, endPoint x: 541, endPoint y: 596, distance: 121.5
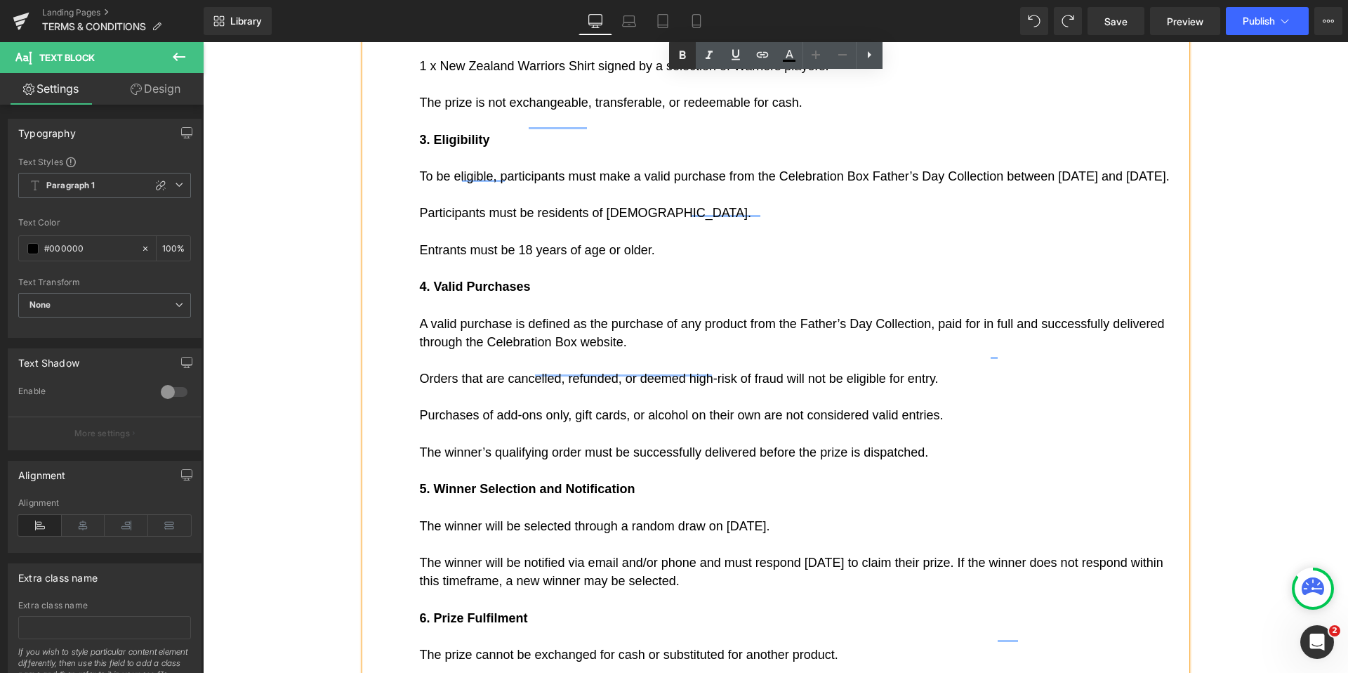
click at [680, 55] on icon at bounding box center [682, 55] width 6 height 8
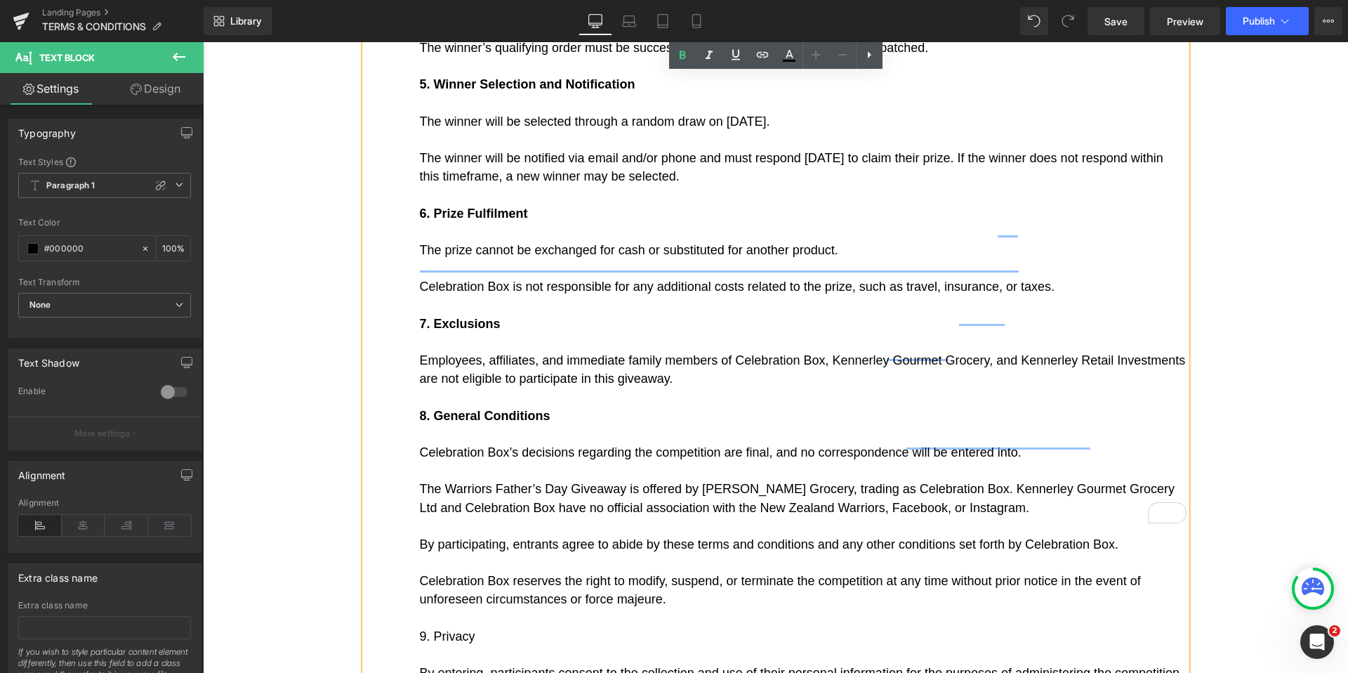
scroll to position [6080, 0]
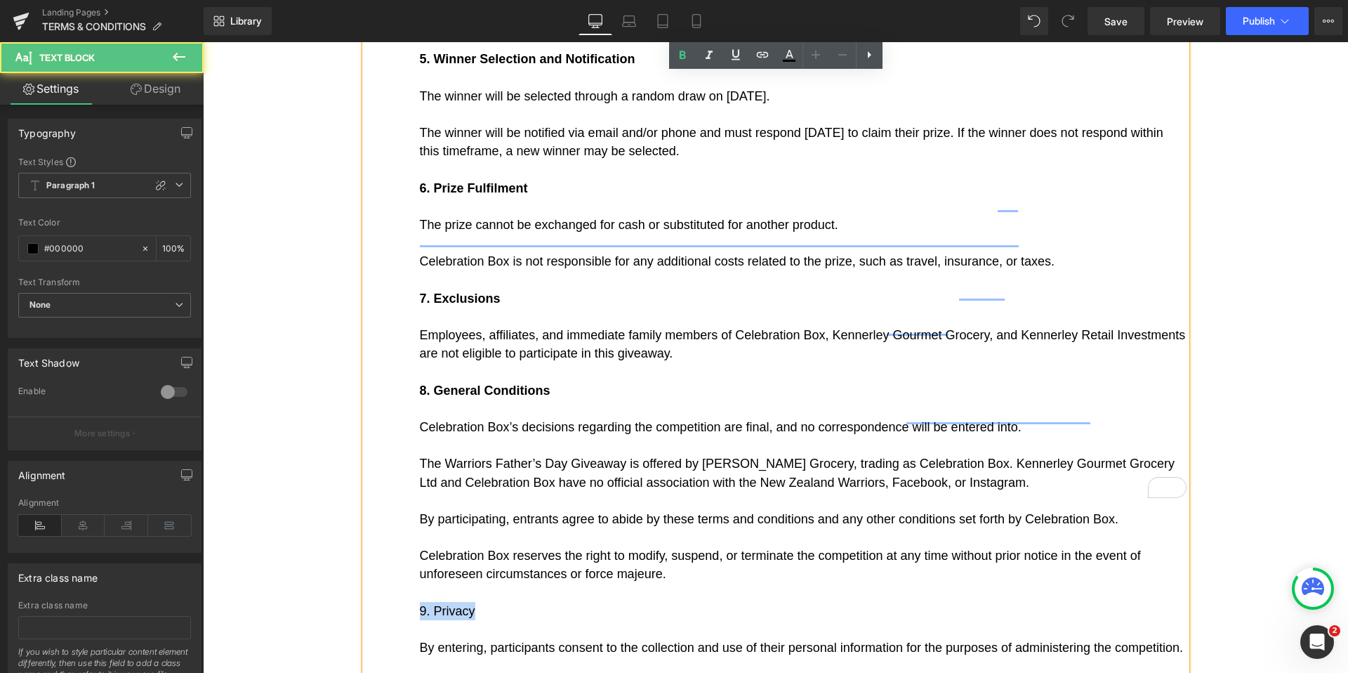
drag, startPoint x: 477, startPoint y: 381, endPoint x: 421, endPoint y: 381, distance: 55.5
click at [420, 602] on p "9. Privacy" at bounding box center [803, 611] width 767 height 18
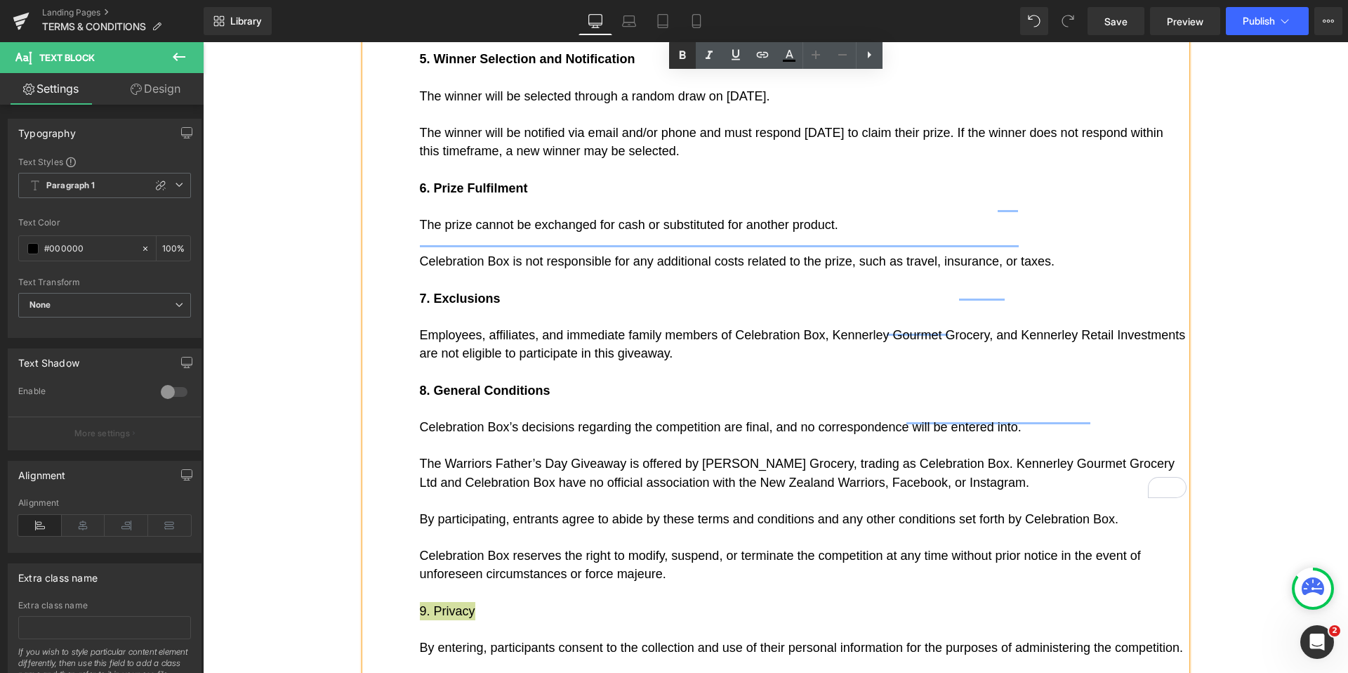
click at [680, 58] on icon at bounding box center [682, 55] width 6 height 8
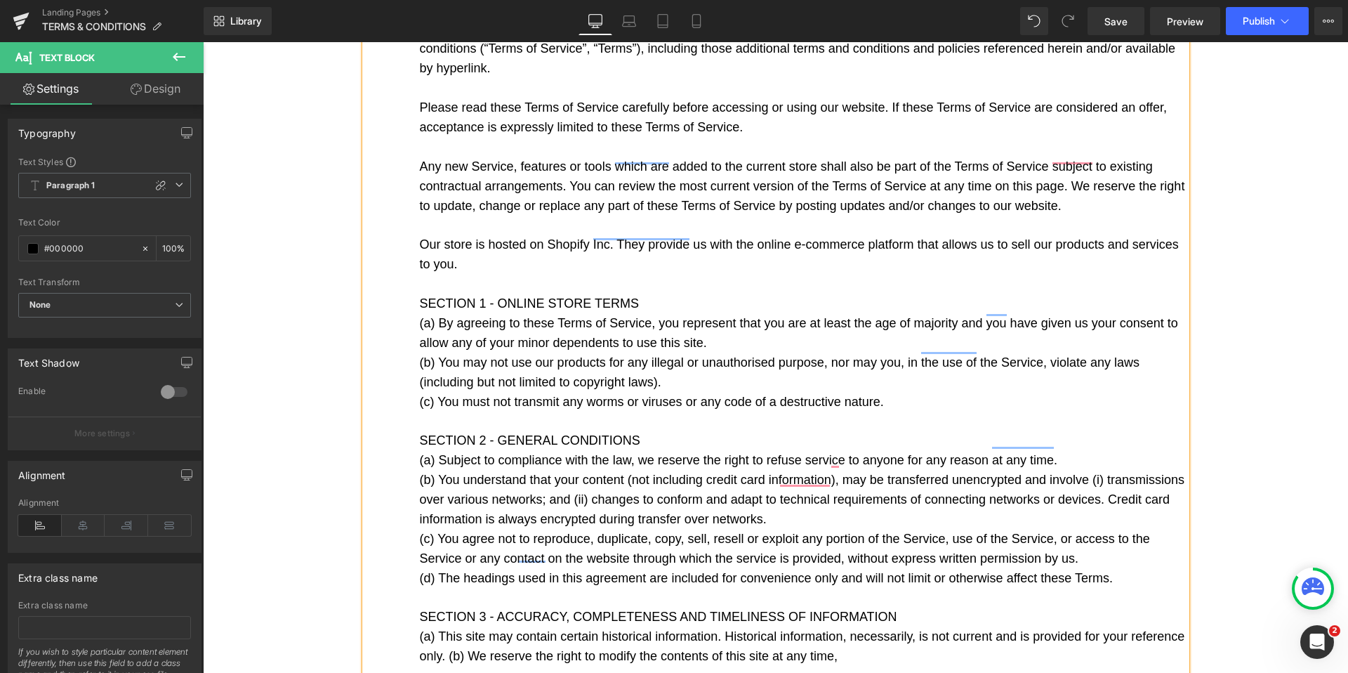
scroll to position [0, 0]
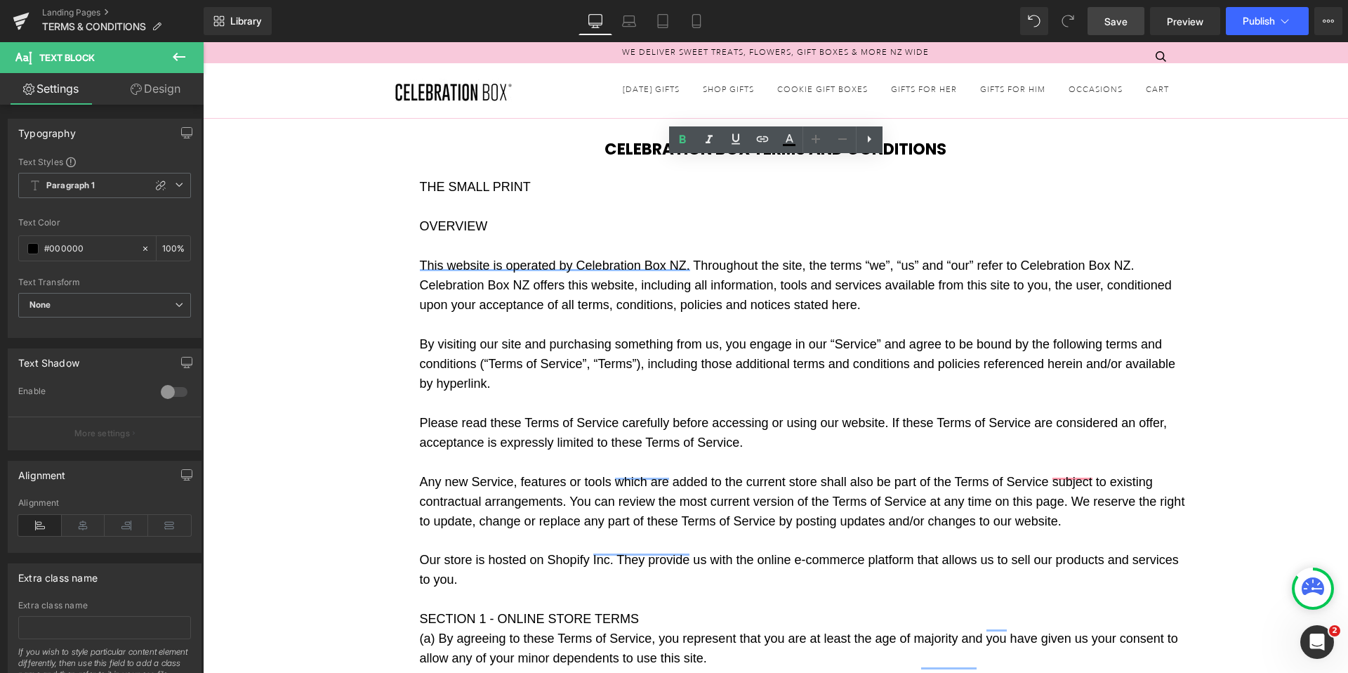
click at [1121, 19] on span "Save" at bounding box center [1116, 21] width 23 height 15
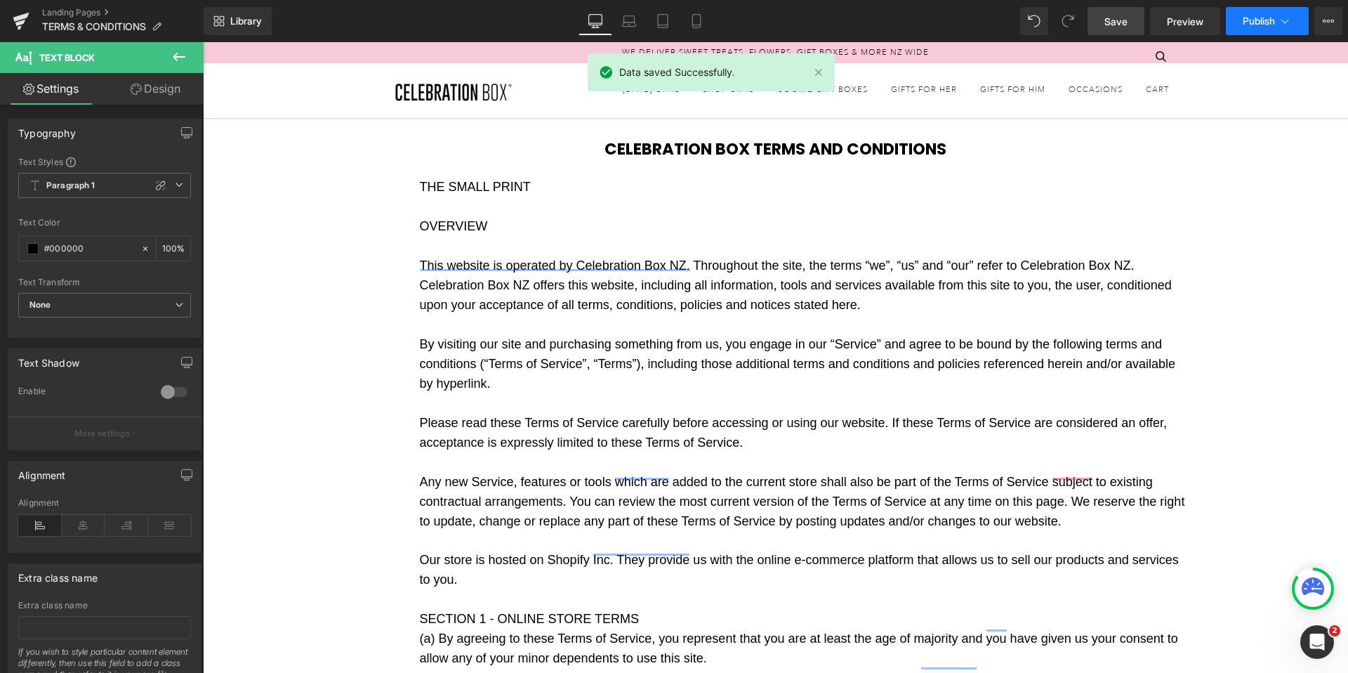
click at [1258, 16] on span "Publish" at bounding box center [1259, 20] width 32 height 11
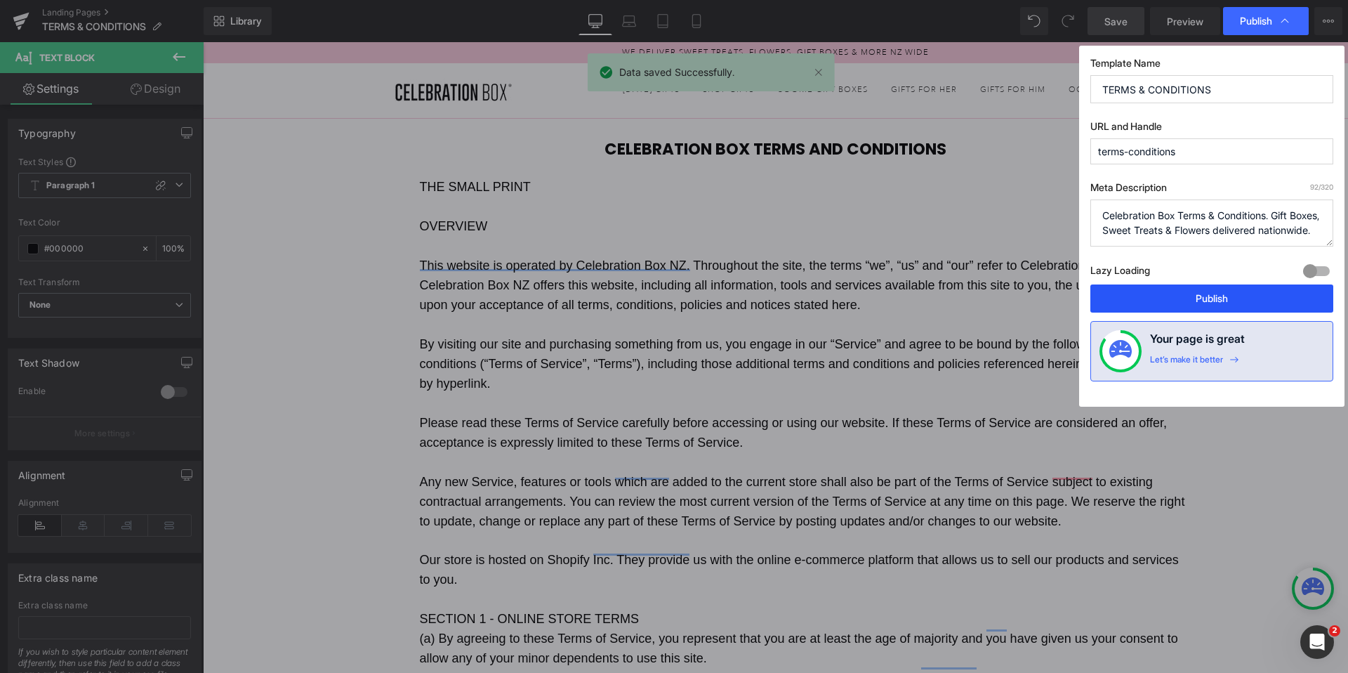
click at [1225, 300] on button "Publish" at bounding box center [1212, 298] width 243 height 28
